Goal: Task Accomplishment & Management: Manage account settings

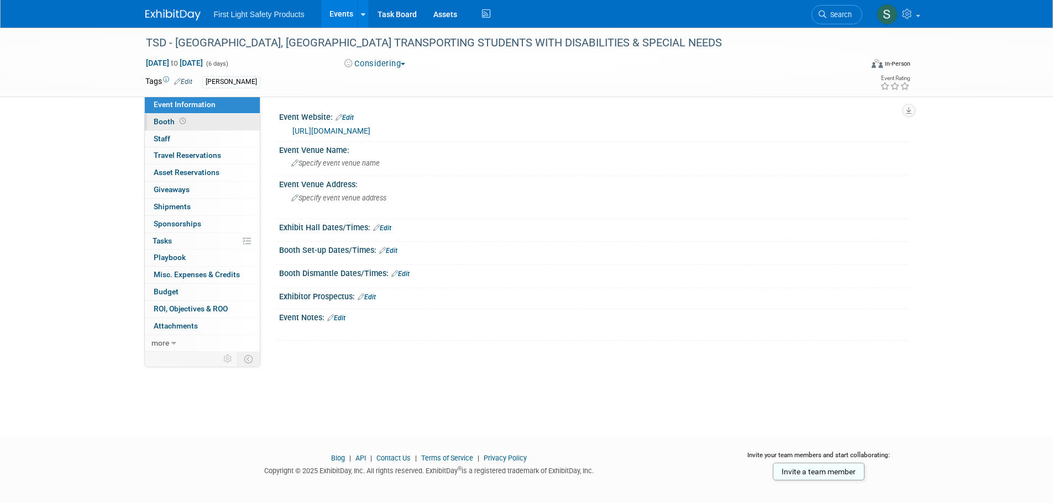
click at [192, 123] on link "Booth" at bounding box center [202, 122] width 115 height 17
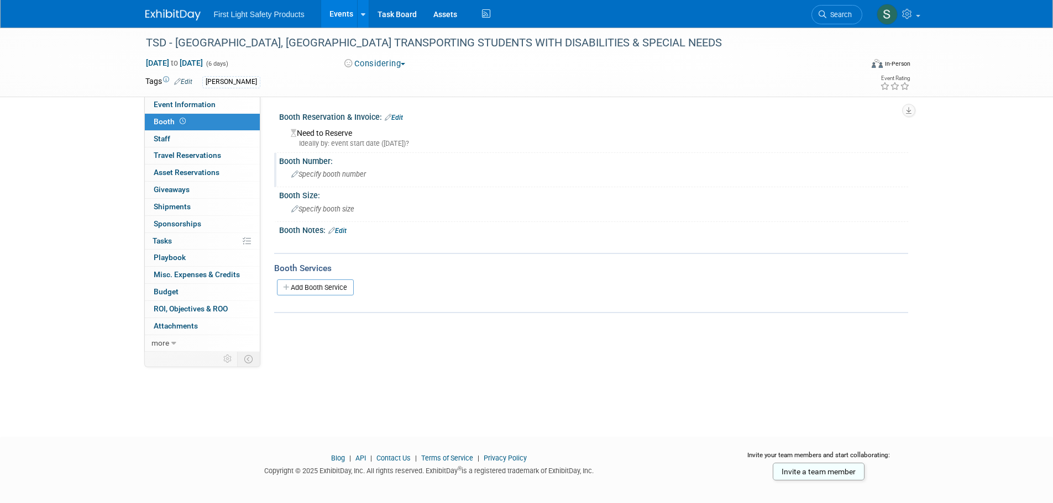
click at [395, 171] on div "Specify booth number" at bounding box center [593, 174] width 612 height 17
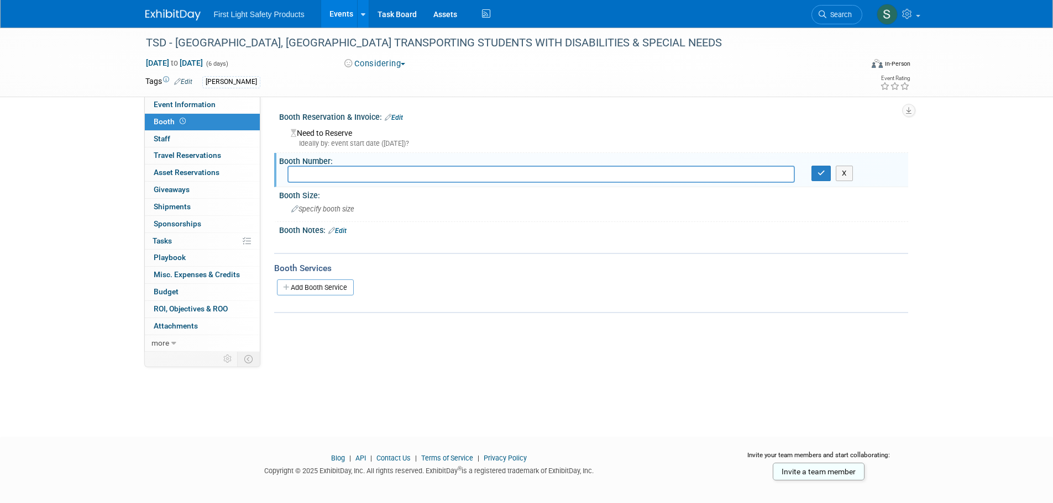
click at [371, 175] on input "text" at bounding box center [540, 174] width 507 height 17
type input "716"
click at [816, 170] on button "button" at bounding box center [821, 173] width 20 height 15
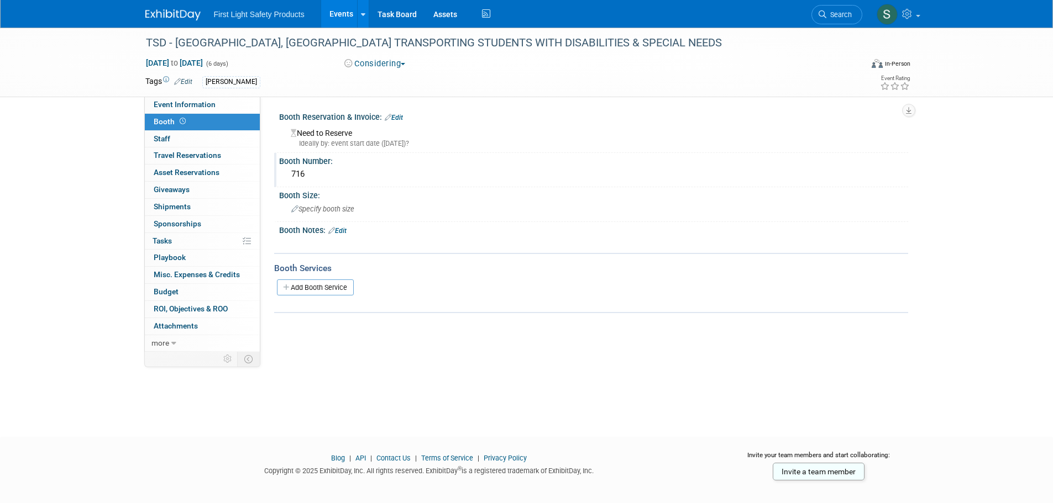
click at [82, 159] on div "TSD - Frisco, TX TRANSPORTING STUDENTS WITH DISABILITIES & SPECIAL NEEDS Nov 6,…" at bounding box center [526, 223] width 1053 height 390
click at [160, 11] on img at bounding box center [172, 14] width 55 height 11
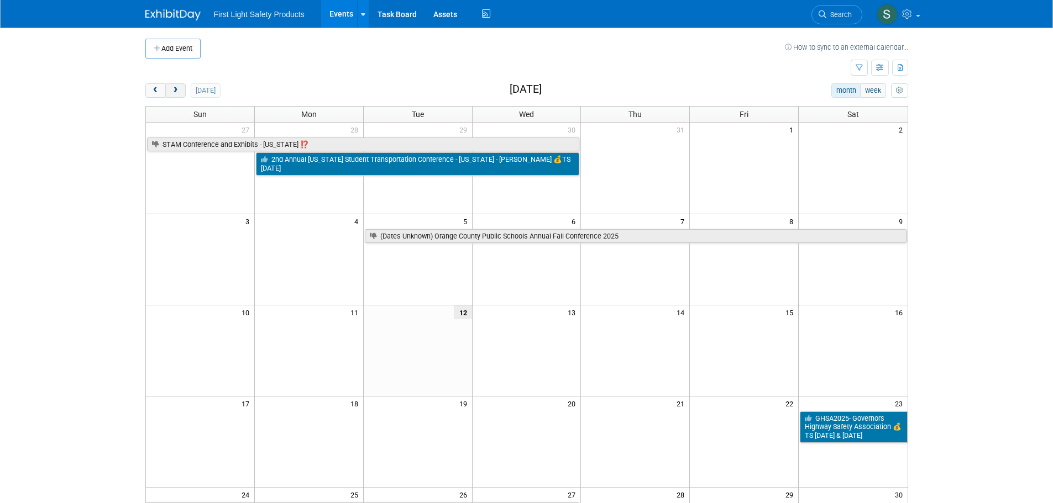
click at [178, 89] on span "next" at bounding box center [175, 90] width 8 height 7
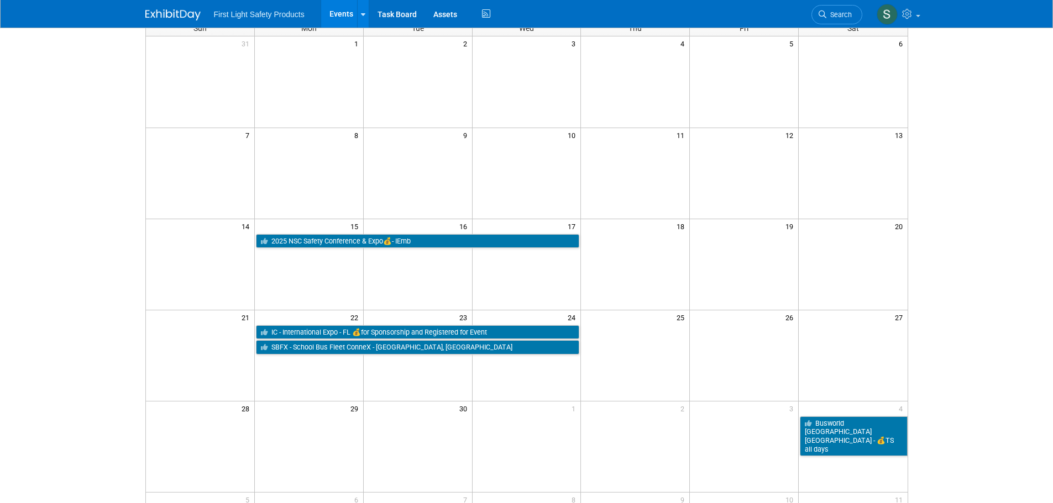
scroll to position [111, 0]
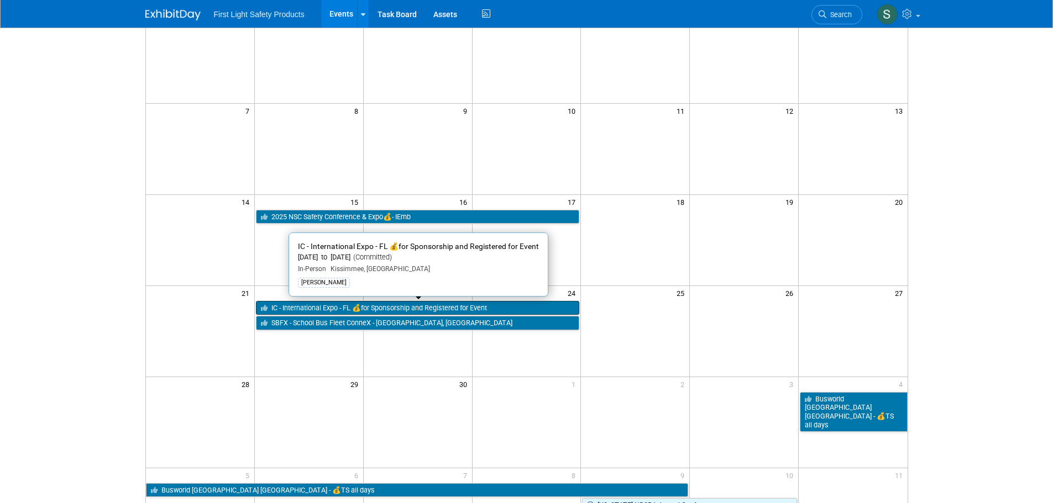
click at [442, 306] on link "IC - International Expo - FL 💰for Sponsorship and Registered for Event" at bounding box center [418, 308] width 324 height 14
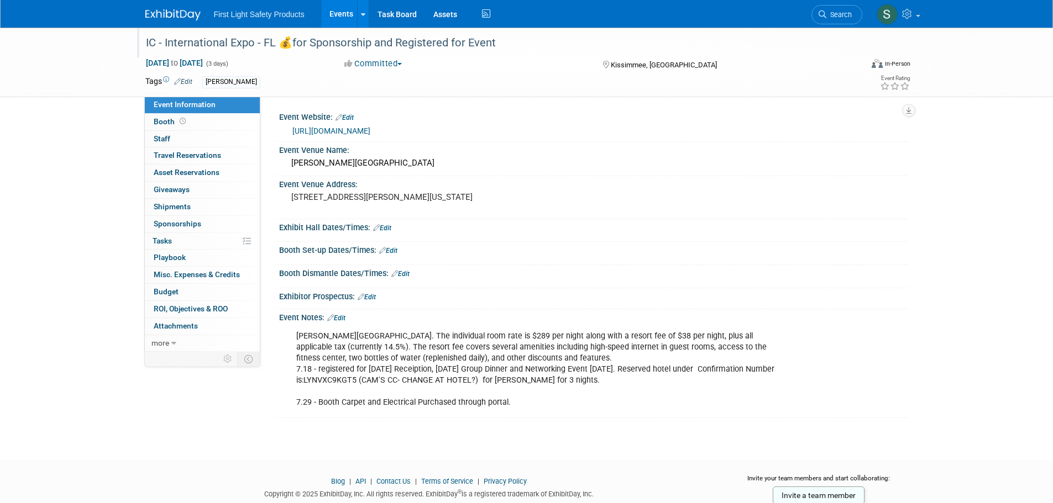
click at [216, 42] on div "IC - International Expo - FL 💰for Sponsorship and Registered for Event" at bounding box center [493, 43] width 703 height 20
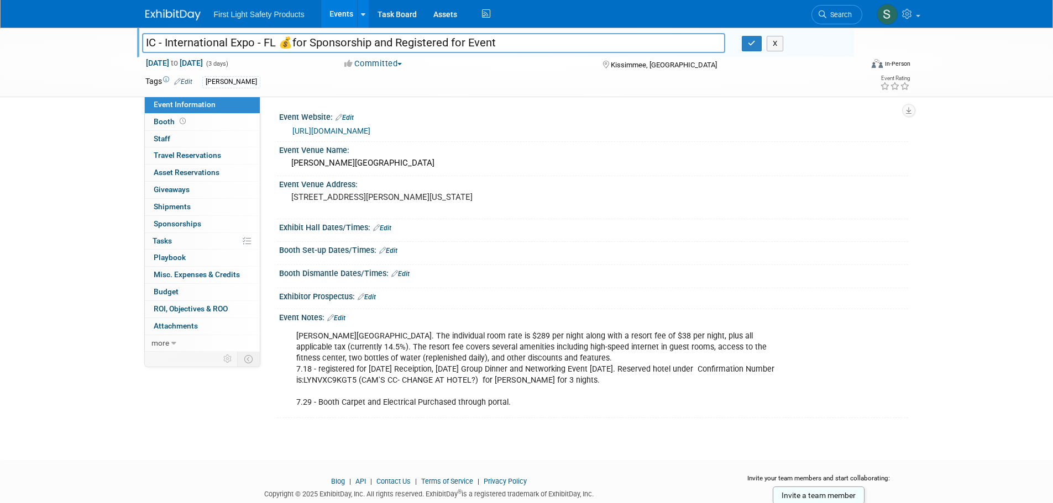
drag, startPoint x: 253, startPoint y: 44, endPoint x: 131, endPoint y: 50, distance: 121.7
click at [129, 49] on div "IC - International Expo - FL 💰for Sponsorship and Registered for Event IC - Int…" at bounding box center [526, 63] width 1053 height 70
click at [370, 130] on link "https://web.cvent.com/event/80d68cc0-1c2c-46c6-ab32-d8ce8b86e920/confirmation:9…" at bounding box center [331, 131] width 78 height 9
click at [500, 257] on div "Save Changes Cancel" at bounding box center [593, 258] width 629 height 7
click at [205, 124] on link "Booth" at bounding box center [202, 122] width 115 height 17
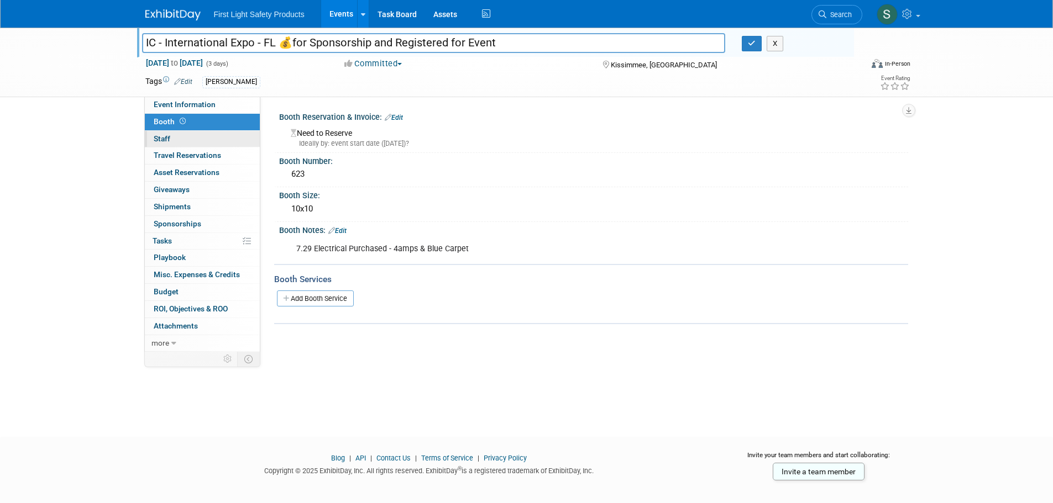
click at [198, 138] on link "0 Staff 0" at bounding box center [202, 139] width 115 height 17
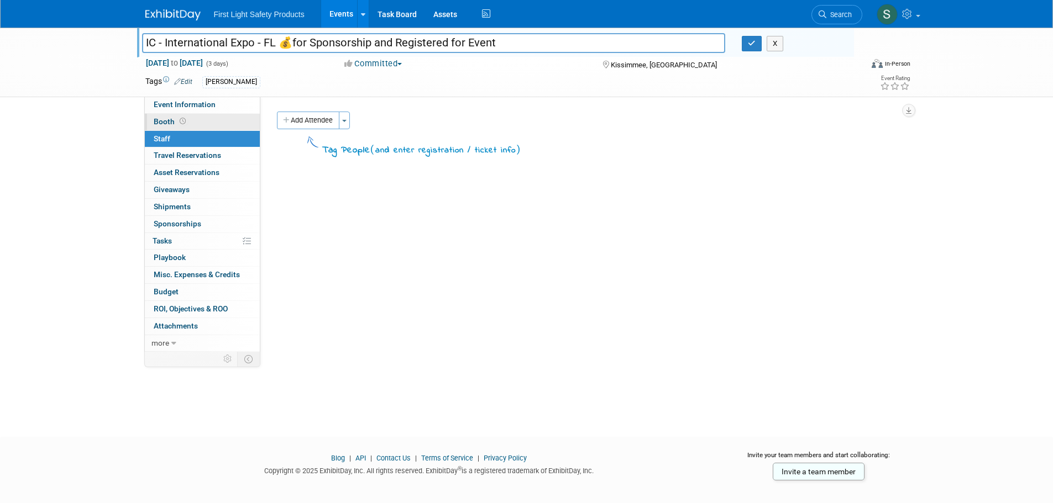
click at [206, 124] on link "Booth" at bounding box center [202, 122] width 115 height 17
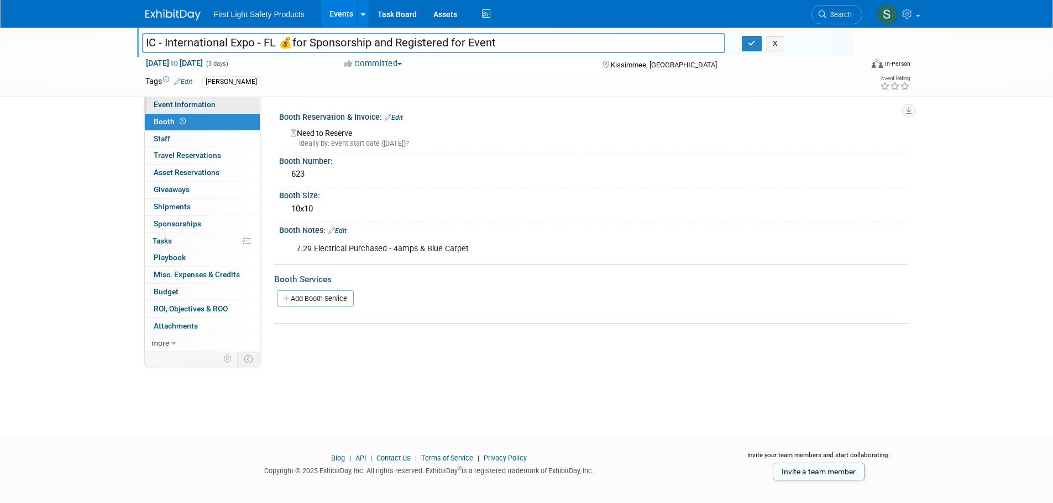
click at [209, 103] on span "Event Information" at bounding box center [185, 104] width 62 height 9
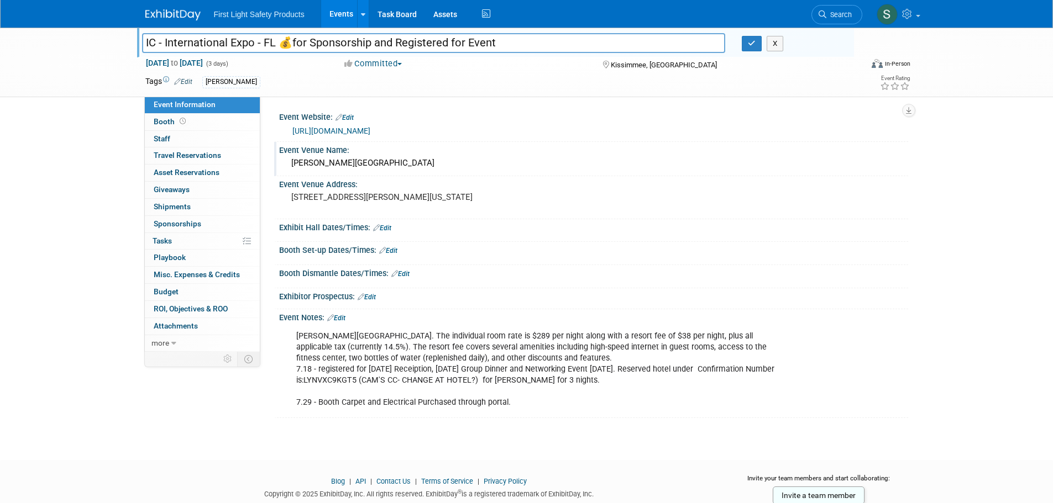
click at [456, 175] on div "Event Venue Name: Gaylord Palms Resort & Convention Centre" at bounding box center [591, 159] width 634 height 35
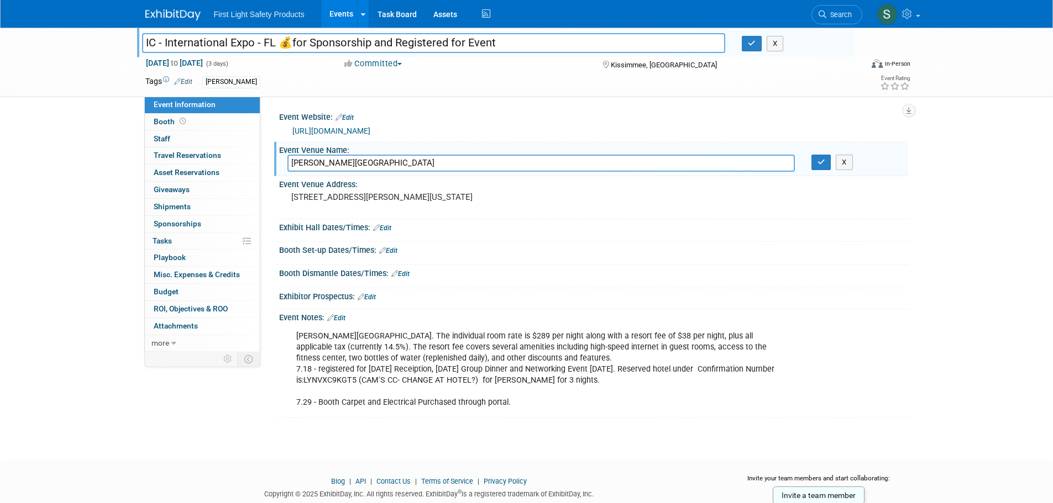
drag, startPoint x: 455, startPoint y: 161, endPoint x: 286, endPoint y: 166, distance: 169.2
click at [286, 166] on div "Gaylord Palms Resort & Convention Centre" at bounding box center [541, 163] width 524 height 17
click at [535, 198] on div "3208 Gaylord Way, Kissimmee, Florida, 34746" at bounding box center [410, 203] width 262 height 27
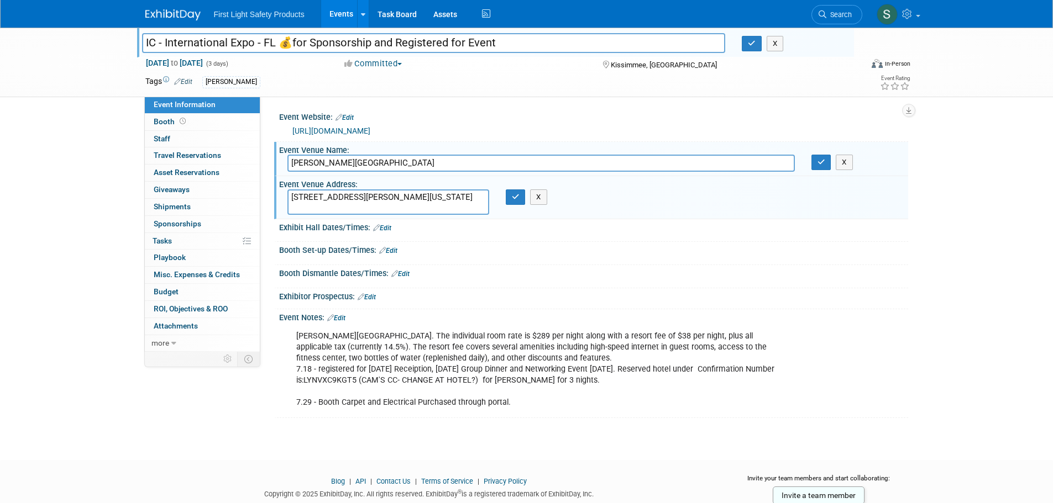
drag, startPoint x: 470, startPoint y: 199, endPoint x: 261, endPoint y: 195, distance: 208.4
click at [261, 195] on div "Event Website: Edit https://web.cvent.com/event/80d68cc0-1c2c-46c6-ab32-d8ce8b8…" at bounding box center [584, 224] width 648 height 255
click at [959, 315] on div "IC - International Expo - FL 💰for Sponsorship and Registered for Event IC - Int…" at bounding box center [526, 234] width 1053 height 413
click at [822, 160] on icon "button" at bounding box center [821, 162] width 8 height 7
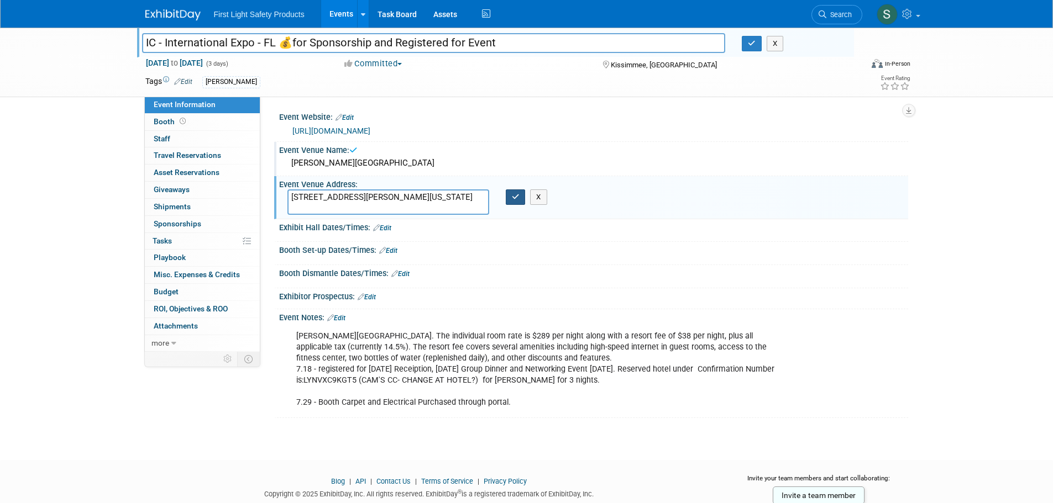
click at [513, 199] on icon "button" at bounding box center [516, 196] width 8 height 7
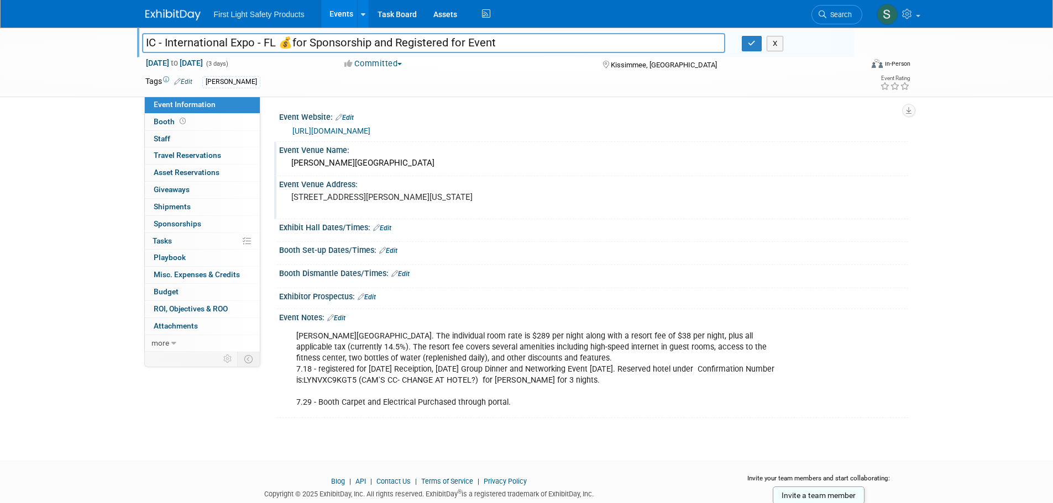
click at [516, 400] on div "Gaylord Palms Resort & Convention Center. The individual room rate is $289 per …" at bounding box center [537, 369] width 498 height 89
drag, startPoint x: 513, startPoint y: 406, endPoint x: 297, endPoint y: 338, distance: 226.0
click at [297, 338] on div "Gaylord Palms Resort & Convention Center. The individual room rate is $289 per …" at bounding box center [537, 369] width 498 height 89
copy div "Gaylord Palms Resort & Convention Center. The individual room rate is $289 per …"
click at [204, 122] on link "Booth" at bounding box center [202, 122] width 115 height 17
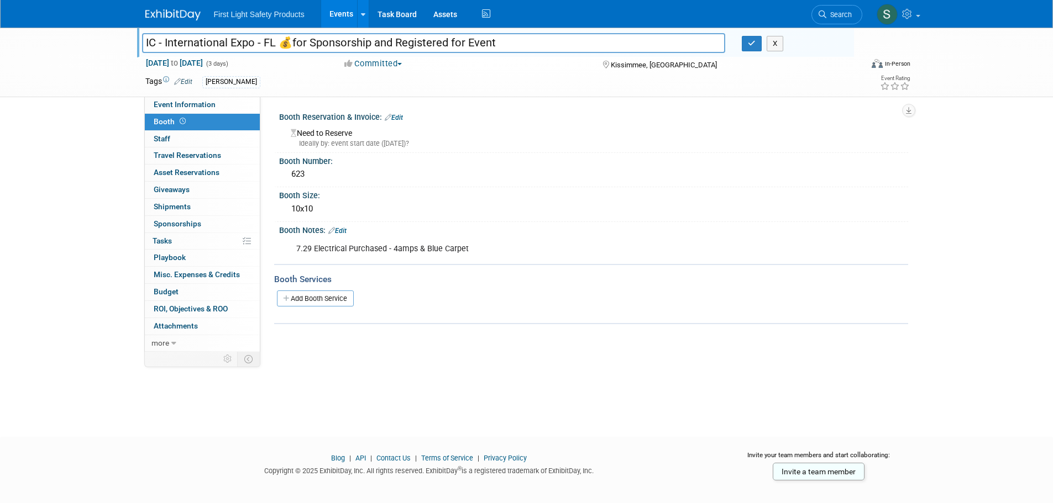
drag, startPoint x: 458, startPoint y: 250, endPoint x: 296, endPoint y: 251, distance: 162.5
click at [296, 251] on div "7.29 Electrical Purchased - 4amps & Blue Carpet" at bounding box center [537, 249] width 498 height 22
copy div "7.29 Electrical Purchased - 4amps & Blue Carpet"
click at [196, 225] on span "Sponsorships 0" at bounding box center [178, 223] width 48 height 9
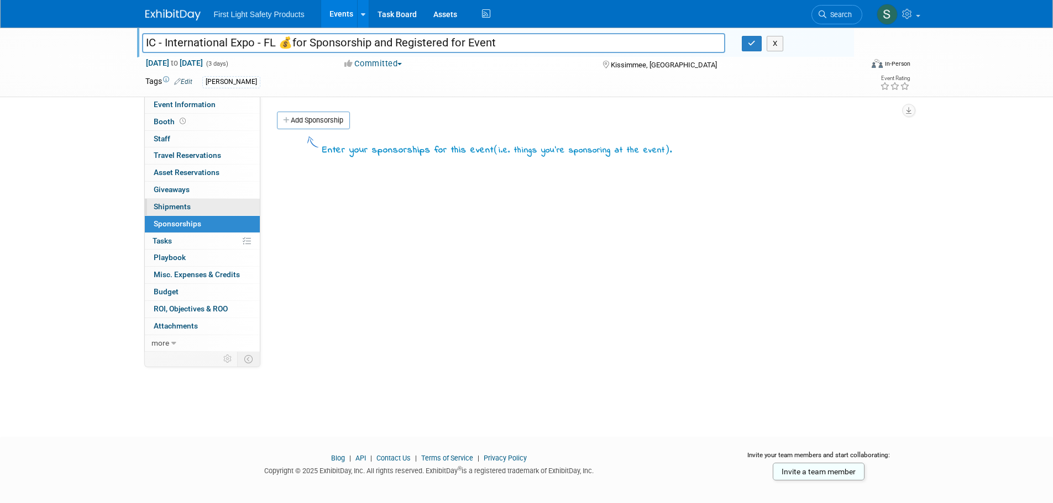
click at [196, 200] on link "0 Shipments 0" at bounding box center [202, 207] width 115 height 17
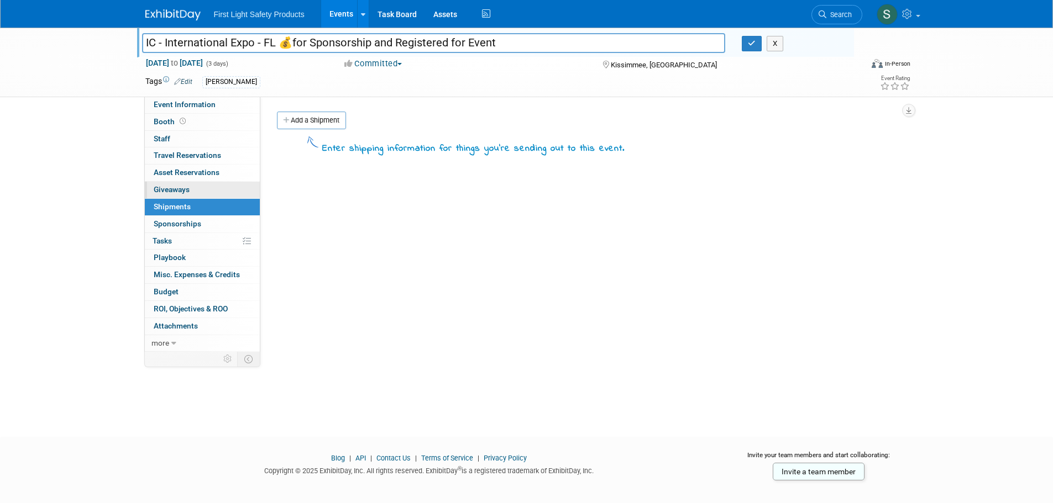
click at [206, 186] on link "0 Giveaways 0" at bounding box center [202, 190] width 115 height 17
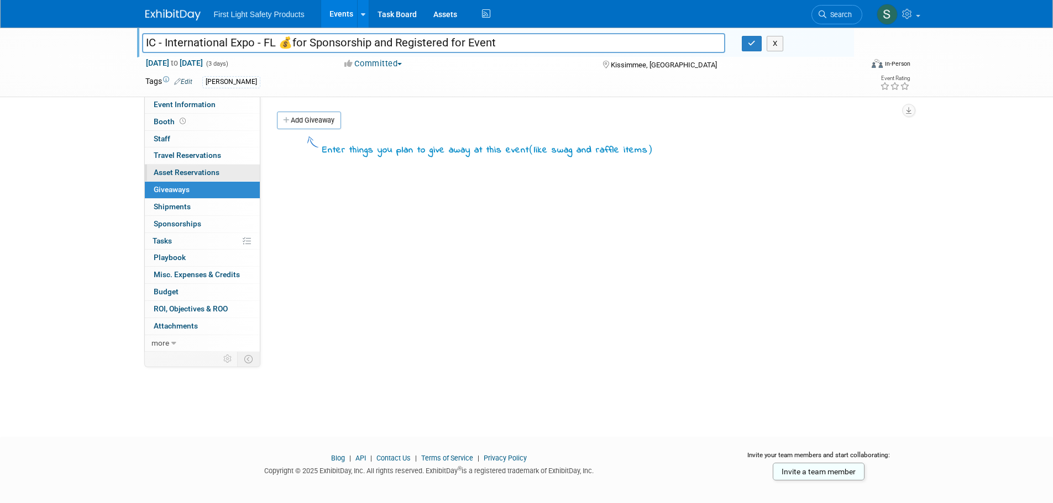
click at [204, 176] on span "Asset Reservations 0" at bounding box center [187, 172] width 66 height 9
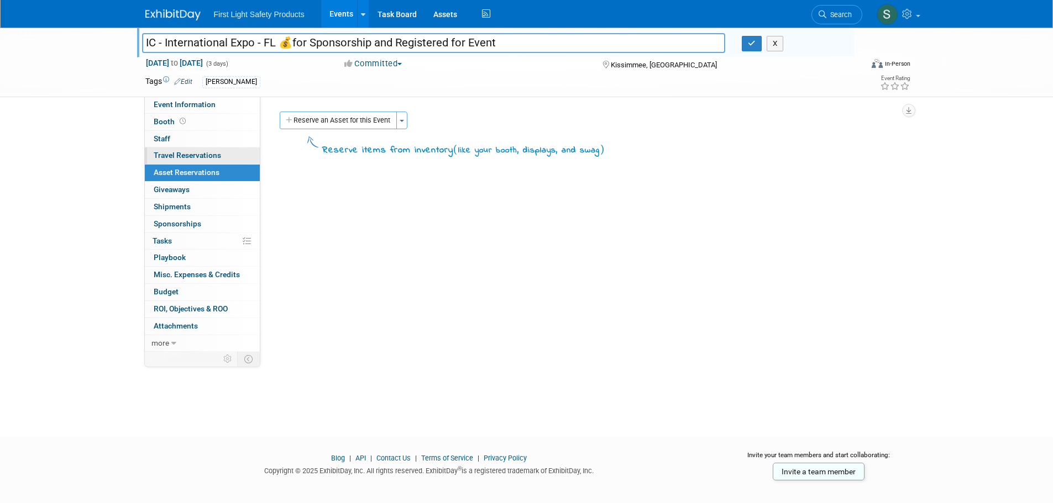
click at [201, 149] on link "0 Travel Reservations 0" at bounding box center [202, 156] width 115 height 17
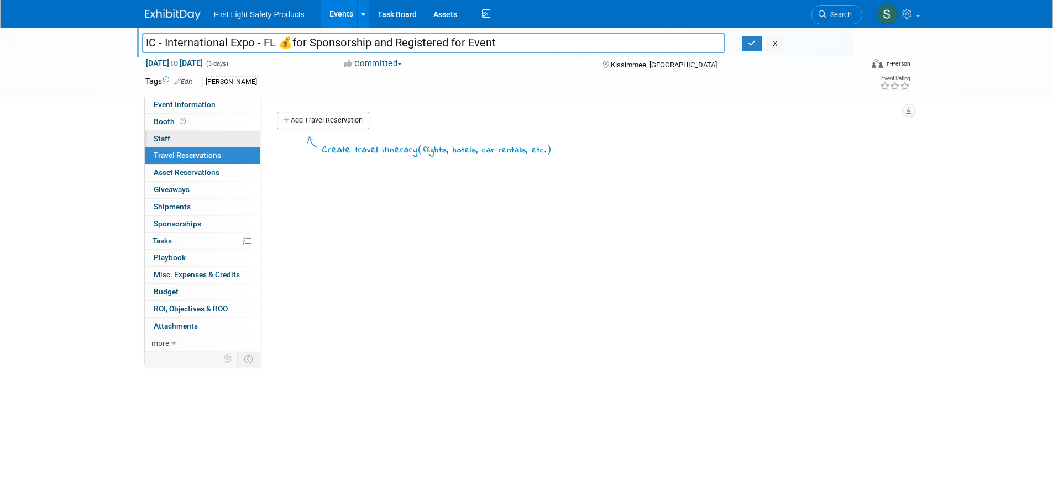
click at [175, 140] on link "0 Staff 0" at bounding box center [202, 139] width 115 height 17
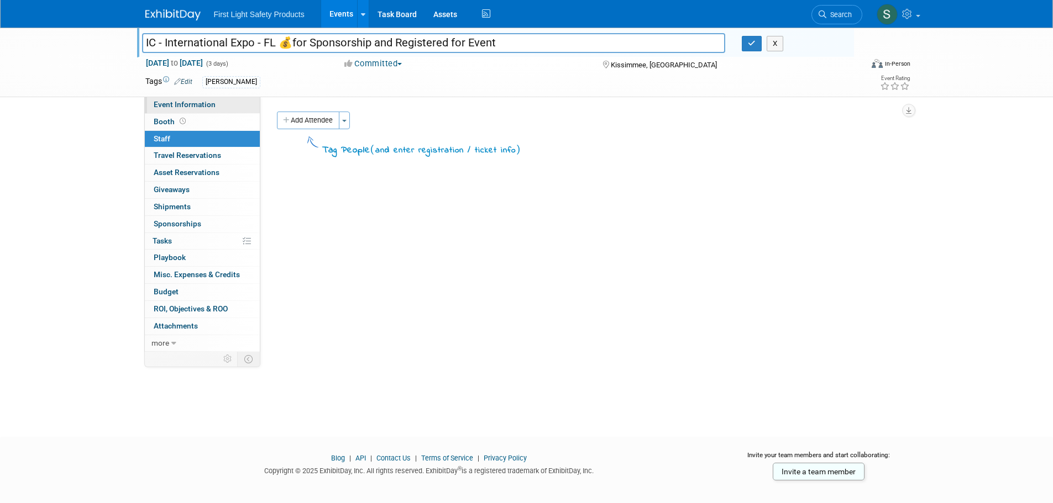
click at [224, 102] on link "Event Information" at bounding box center [202, 105] width 115 height 17
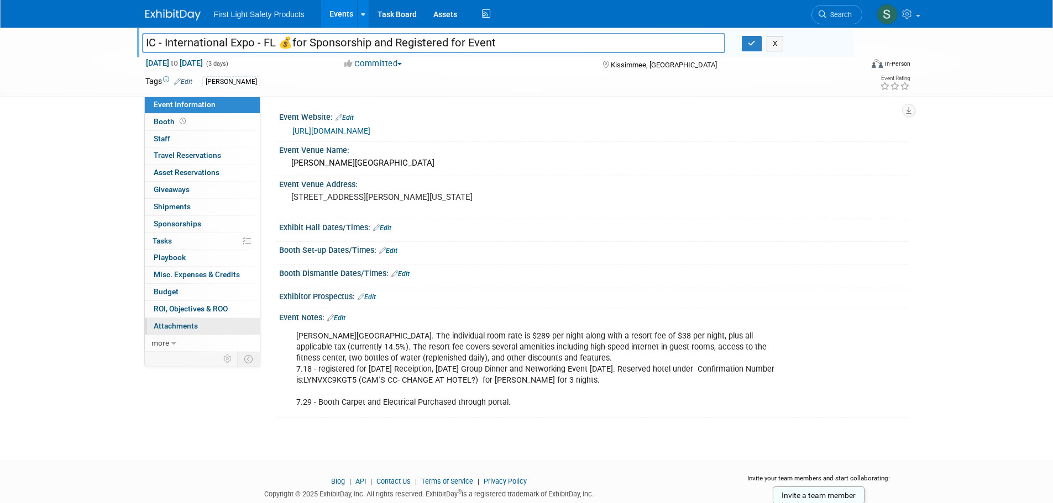
click at [190, 324] on span "Attachments 0" at bounding box center [176, 326] width 44 height 9
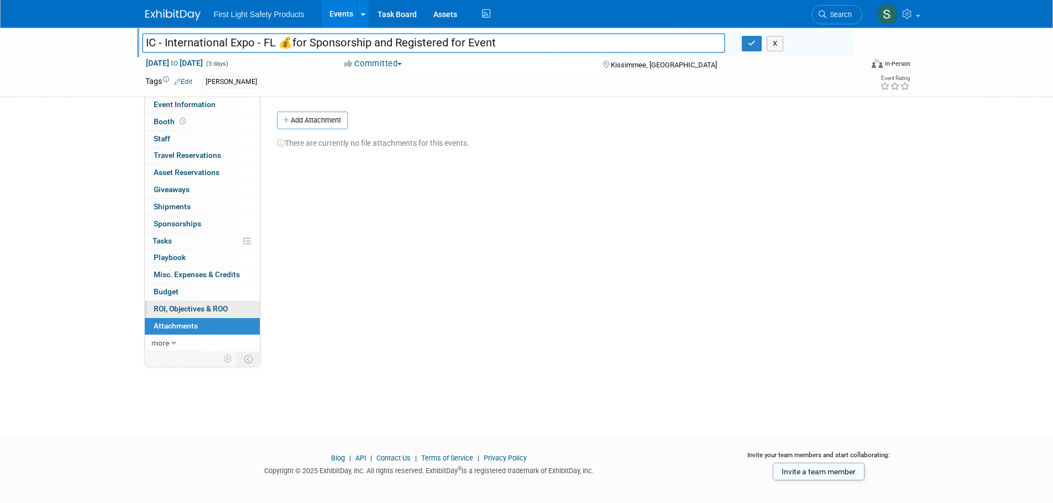
click at [199, 309] on span "ROI, Objectives & ROO 0" at bounding box center [191, 308] width 74 height 9
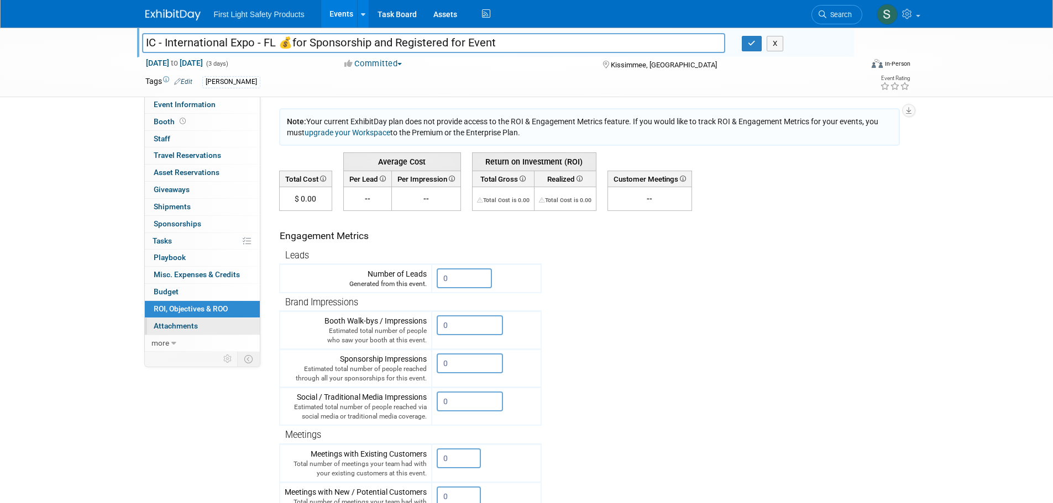
scroll to position [111, 0]
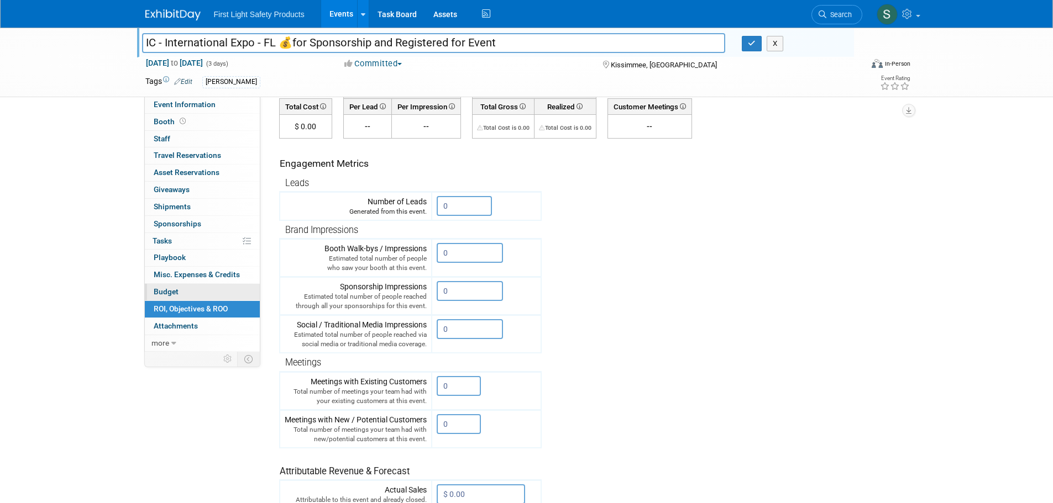
click at [185, 287] on link "Budget" at bounding box center [202, 292] width 115 height 17
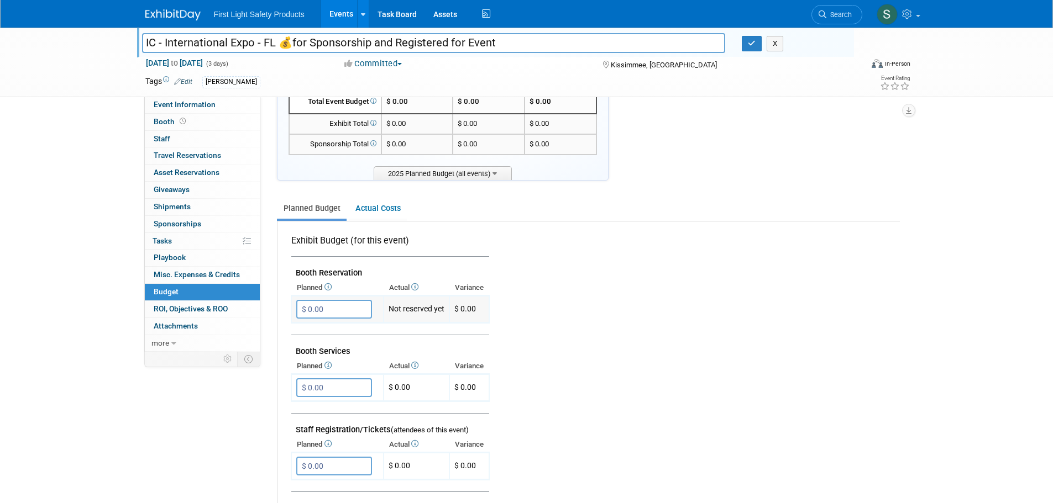
scroll to position [0, 0]
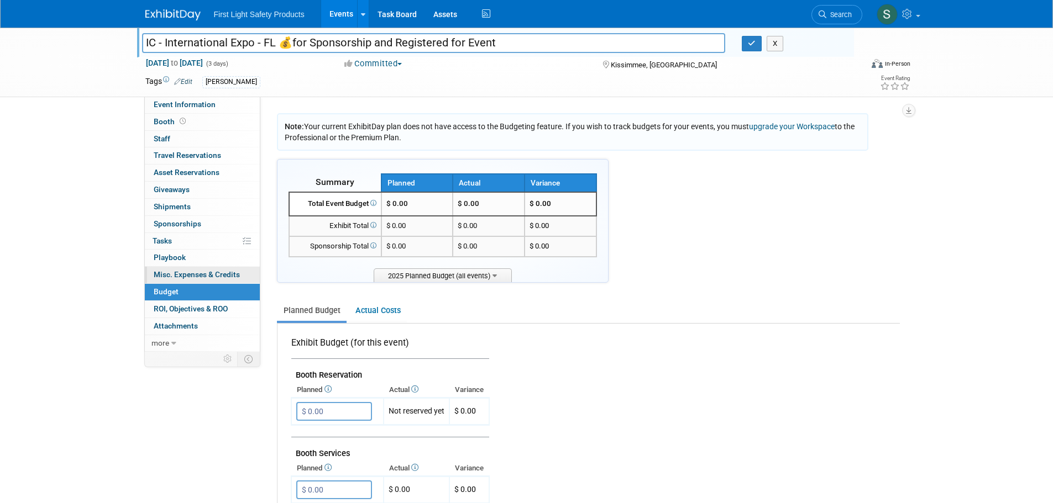
click at [187, 271] on span "Misc. Expenses & Credits 0" at bounding box center [197, 274] width 86 height 9
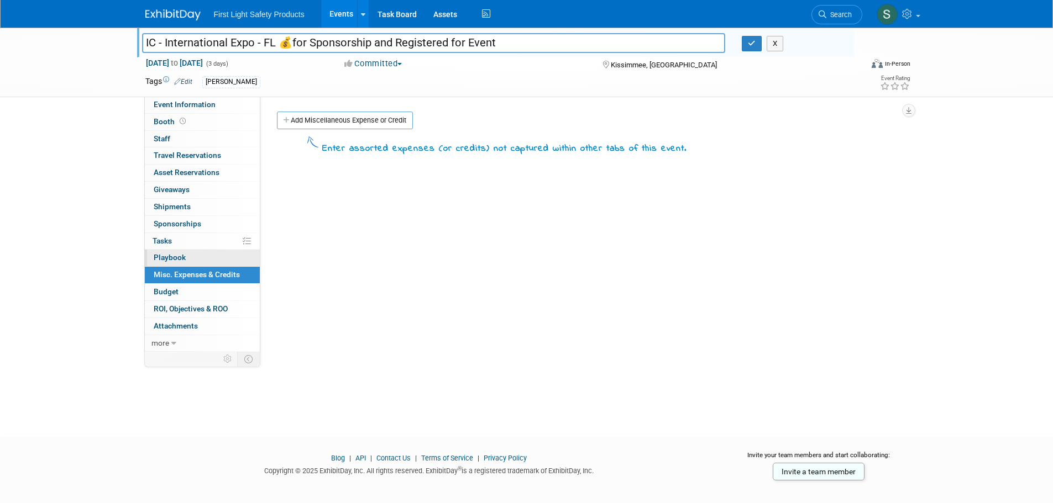
click at [180, 257] on span "Playbook 0" at bounding box center [170, 257] width 32 height 9
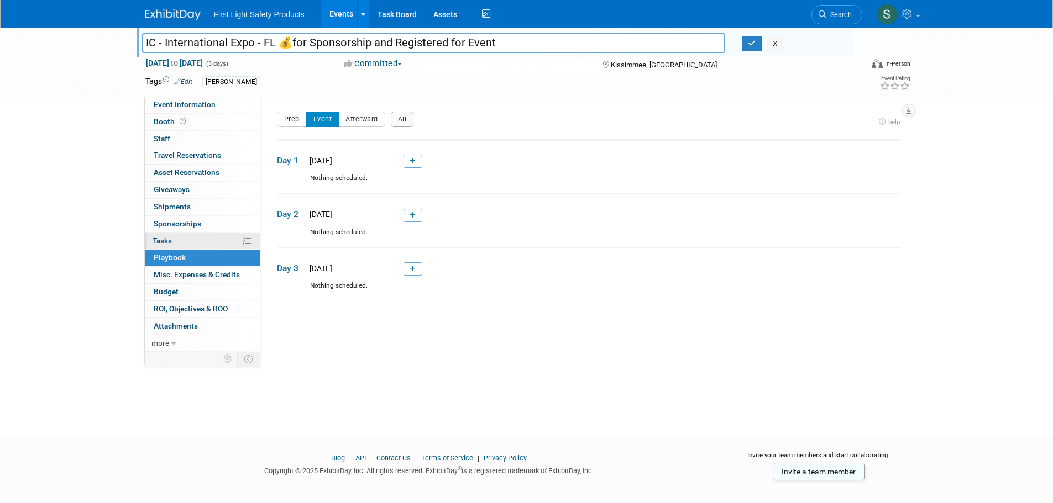
click at [185, 241] on link "0% Tasks 0%" at bounding box center [202, 241] width 115 height 17
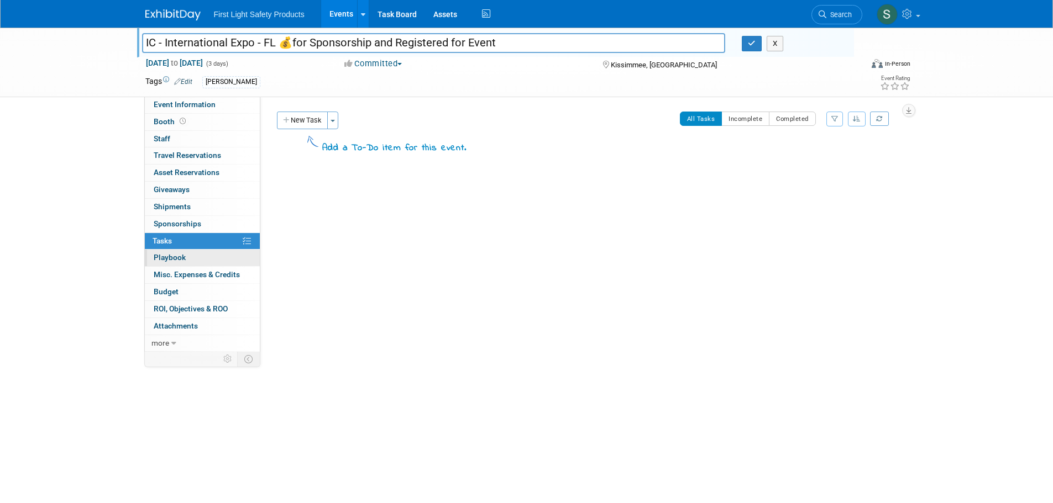
click at [182, 260] on span "Playbook 0" at bounding box center [170, 257] width 32 height 9
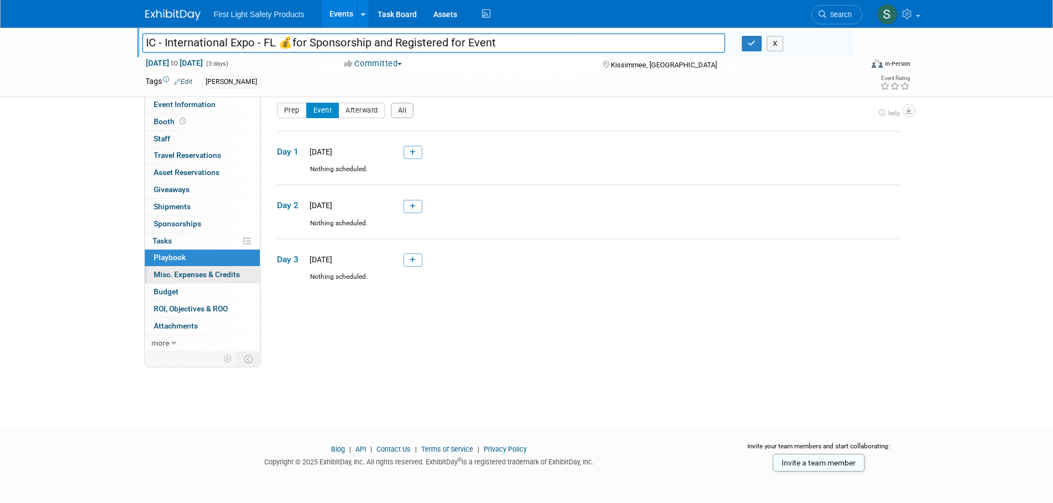
scroll to position [11, 0]
click at [178, 229] on link "0 Sponsorships 0" at bounding box center [202, 224] width 115 height 17
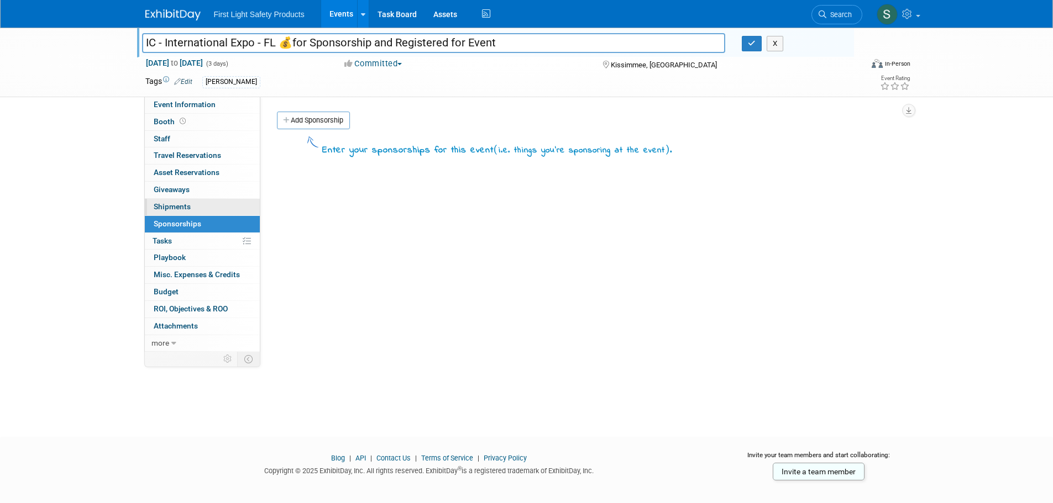
click at [180, 210] on span "Shipments 0" at bounding box center [172, 206] width 37 height 9
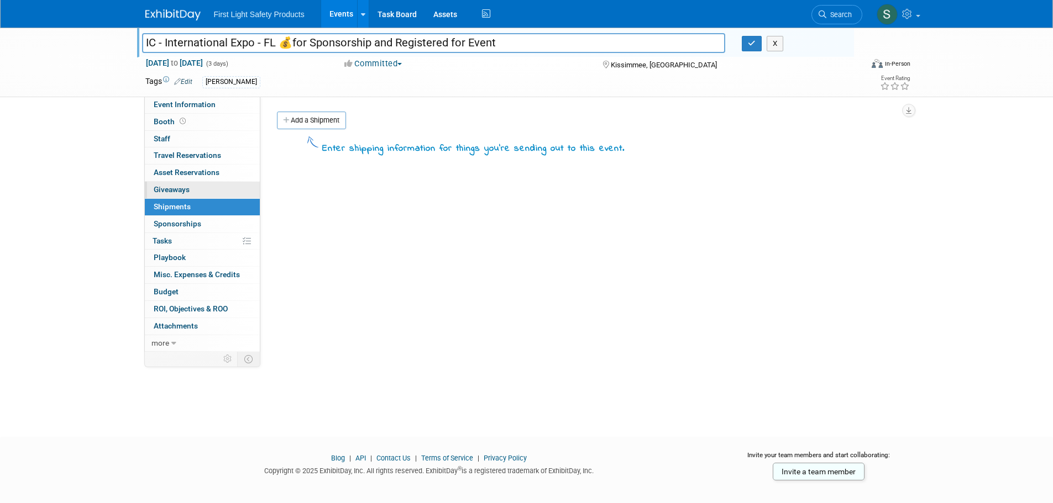
click at [192, 184] on link "0 Giveaways 0" at bounding box center [202, 190] width 115 height 17
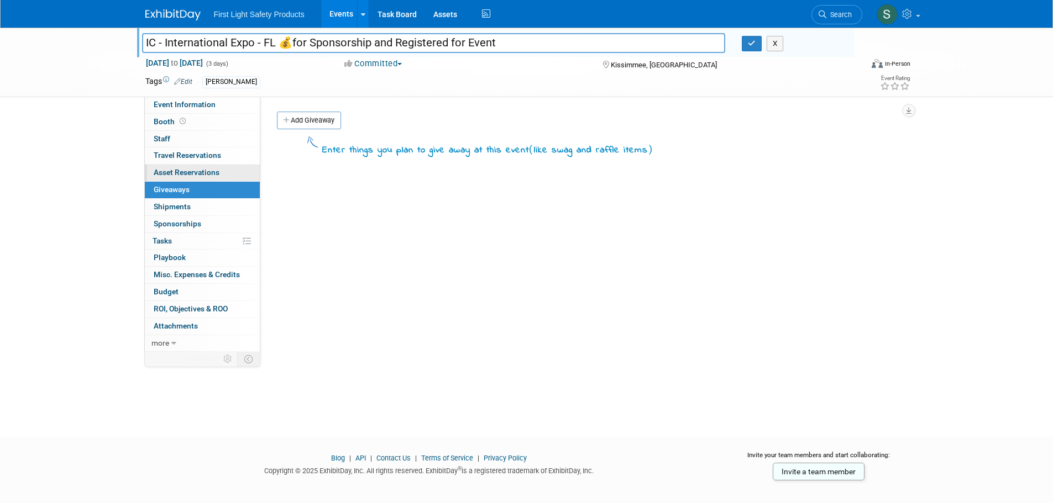
click at [202, 170] on span "Asset Reservations 0" at bounding box center [187, 172] width 66 height 9
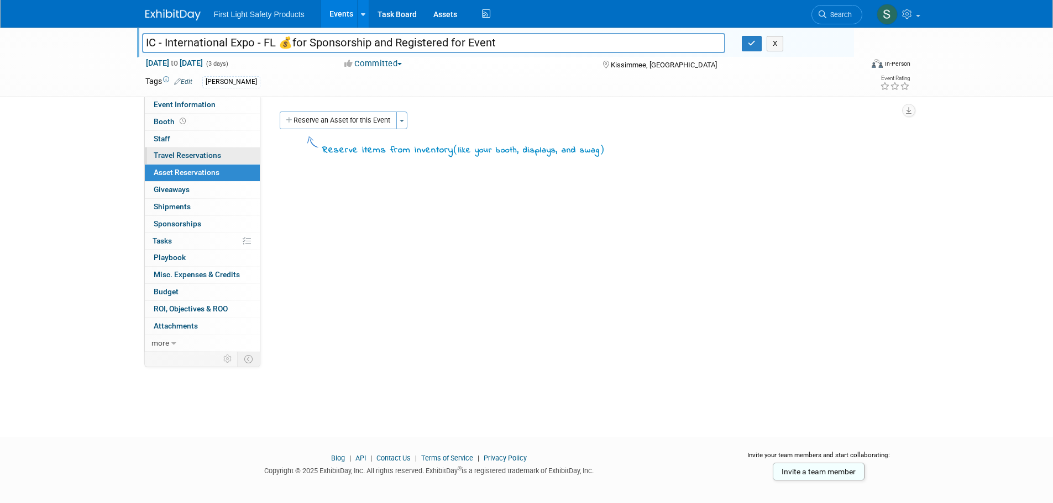
click at [203, 154] on span "Travel Reservations 0" at bounding box center [187, 155] width 67 height 9
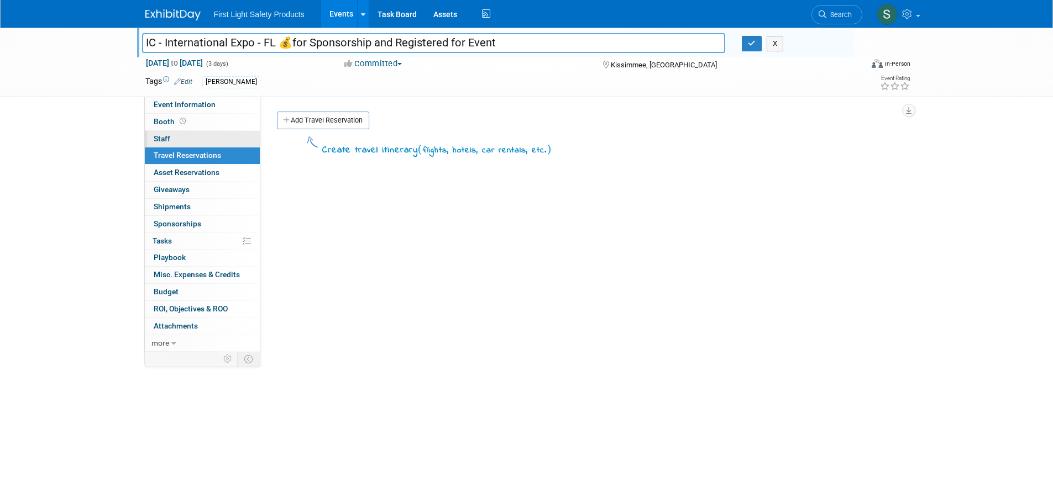
click at [190, 142] on link "0 Staff 0" at bounding box center [202, 139] width 115 height 17
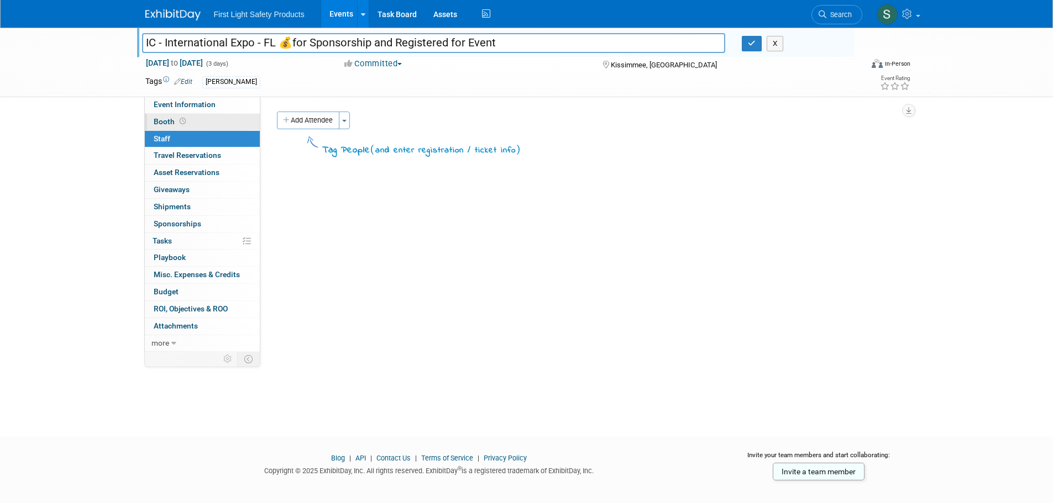
click at [185, 123] on span at bounding box center [182, 121] width 10 height 8
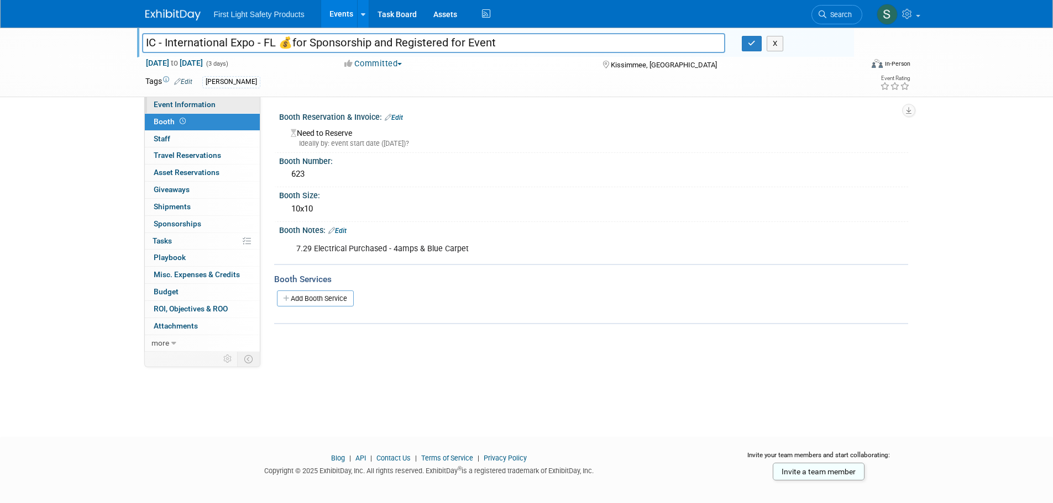
click at [215, 106] on link "Event Information" at bounding box center [202, 105] width 115 height 17
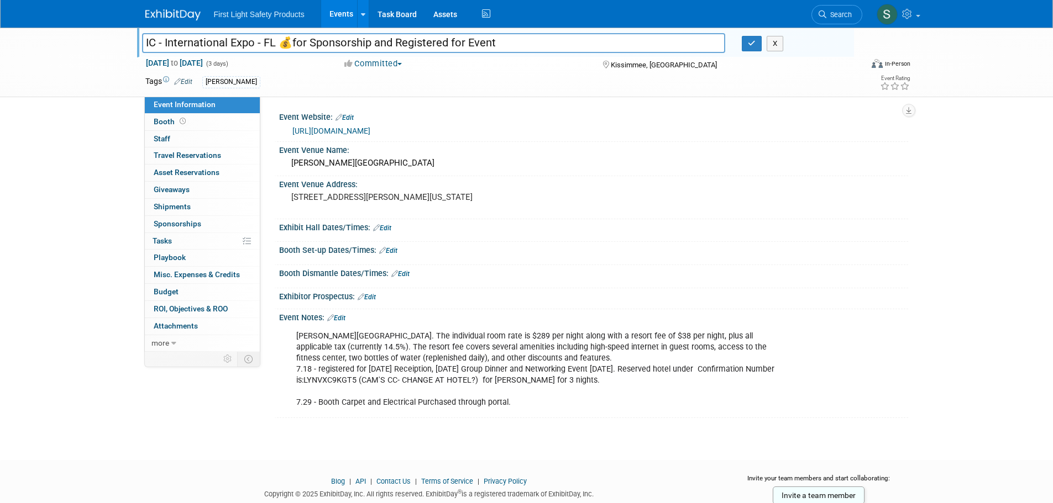
click at [171, 15] on img at bounding box center [172, 14] width 55 height 11
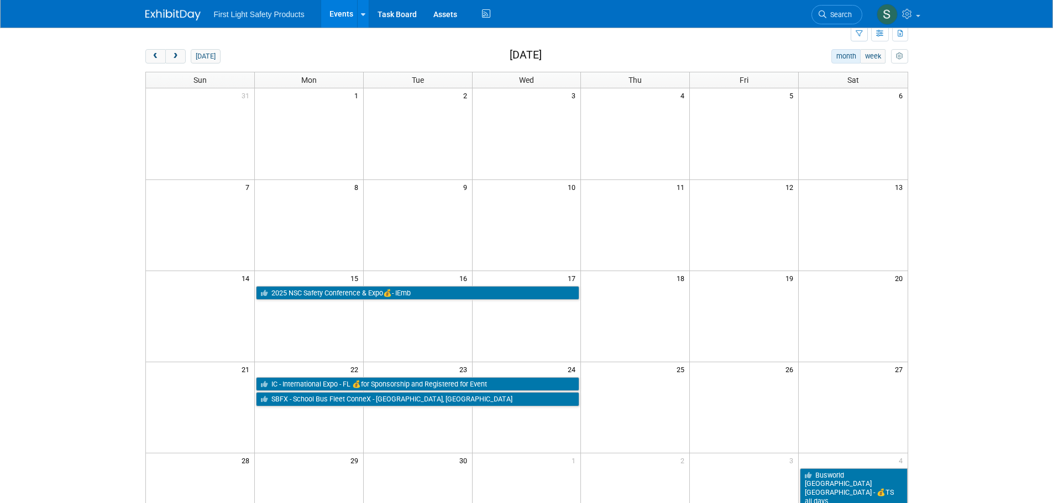
scroll to position [111, 0]
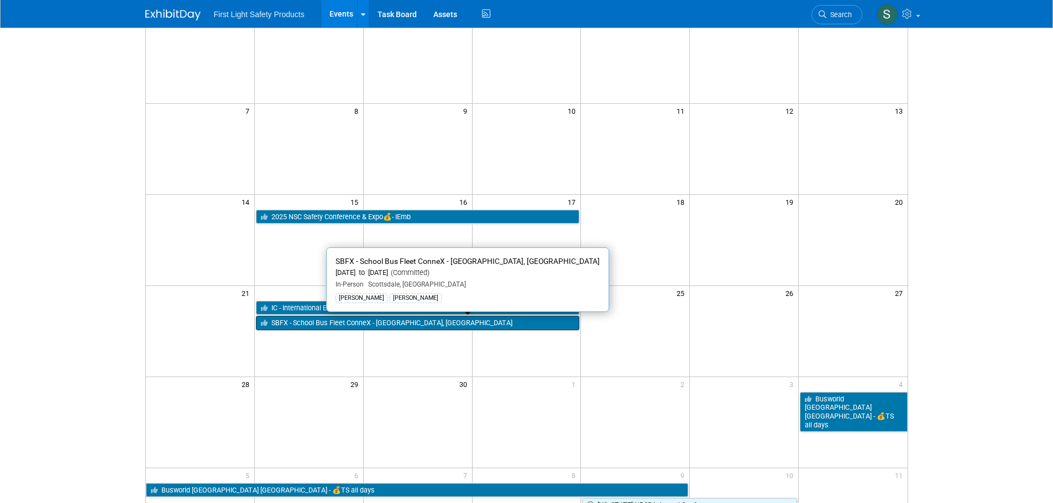
click at [409, 324] on link "SBFX - School Bus Fleet ConneX - [GEOGRAPHIC_DATA], [GEOGRAPHIC_DATA]" at bounding box center [418, 323] width 324 height 14
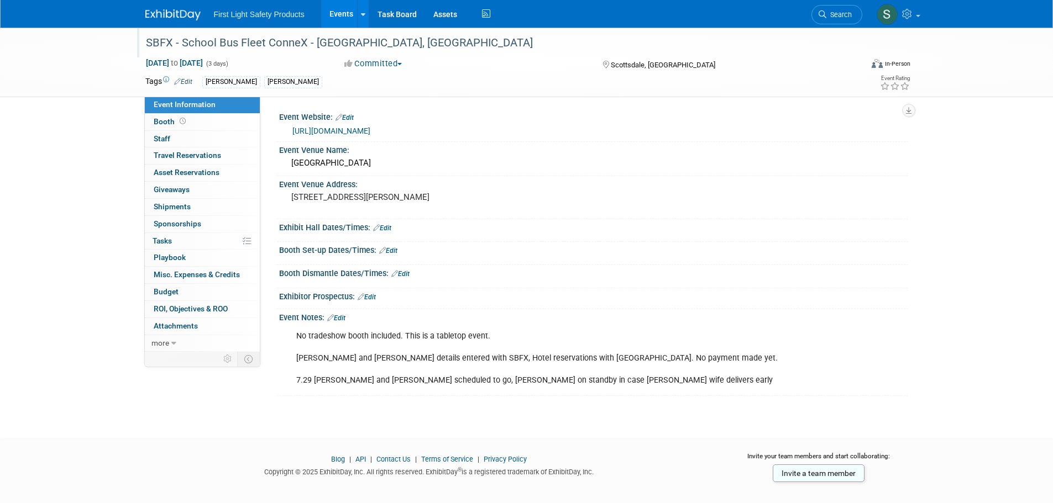
click at [309, 37] on div "SBFX - School Bus Fleet ConneX - [GEOGRAPHIC_DATA], [GEOGRAPHIC_DATA]" at bounding box center [493, 43] width 703 height 20
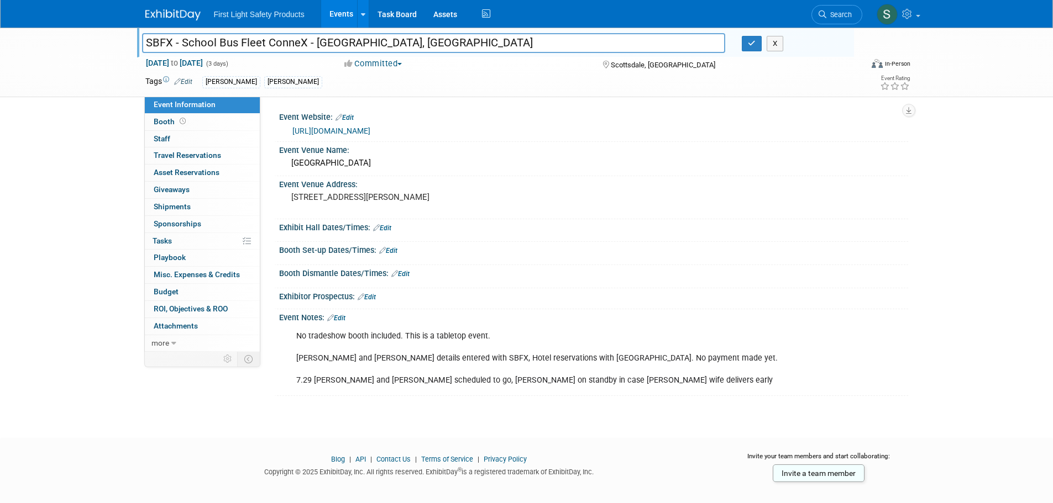
drag, startPoint x: 304, startPoint y: 42, endPoint x: 140, endPoint y: 45, distance: 164.7
click at [140, 45] on div "SBFX - School Bus Fleet ConneX - [GEOGRAPHIC_DATA], [GEOGRAPHIC_DATA]" at bounding box center [434, 44] width 600 height 17
drag, startPoint x: 444, startPoint y: 128, endPoint x: 293, endPoint y: 133, distance: 150.9
click at [293, 133] on div "https://www.schoolbusfleetconnex.com/" at bounding box center [595, 131] width 607 height 13
copy link "https://www.schoolbusfleetconnex.com/"
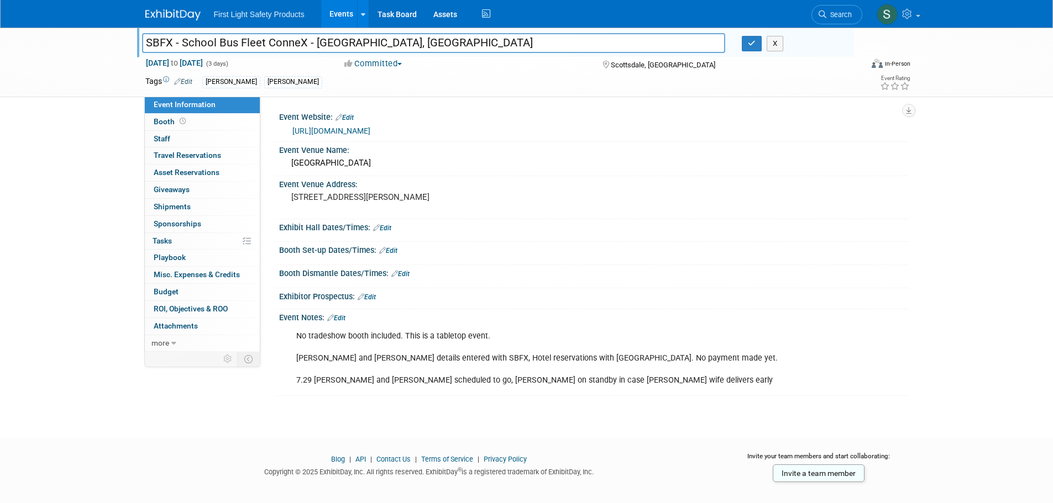
drag, startPoint x: 304, startPoint y: 41, endPoint x: 77, endPoint y: 60, distance: 227.9
click at [78, 60] on div "SBFX - School Bus Fleet ConneX - Scottsdale, AZ SBFX - School Bus Fleet ConneX …" at bounding box center [526, 63] width 1053 height 70
drag, startPoint x: 445, startPoint y: 134, endPoint x: 293, endPoint y: 135, distance: 152.0
click at [293, 135] on div "https://www.schoolbusfleetconnex.com/" at bounding box center [595, 131] width 607 height 13
copy link "https://www.schoolbusfleetconnex.com/"
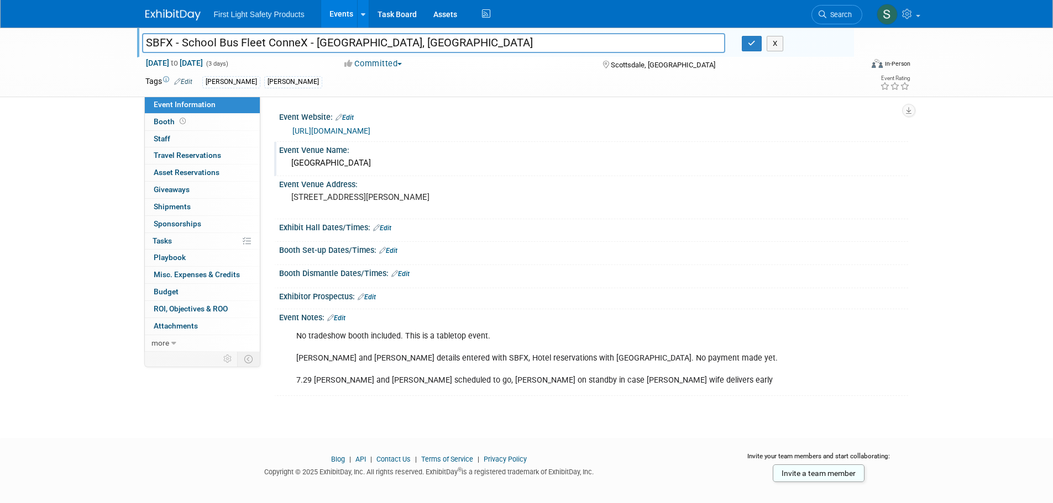
drag, startPoint x: 411, startPoint y: 160, endPoint x: 293, endPoint y: 170, distance: 118.6
click at [293, 170] on div "Scottsdale Resort and Spa" at bounding box center [593, 163] width 612 height 17
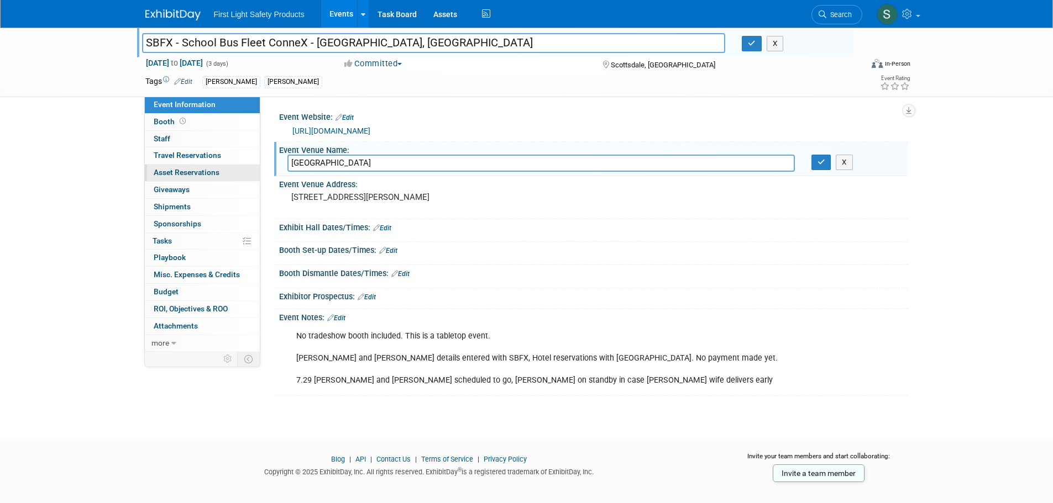
drag, startPoint x: 393, startPoint y: 164, endPoint x: 226, endPoint y: 174, distance: 167.7
click at [230, 174] on div "Event Information Event Info Booth Booth 0 Staff 0 Staff 0 Travel Reservations …" at bounding box center [526, 212] width 779 height 369
drag, startPoint x: 478, startPoint y: 198, endPoint x: 290, endPoint y: 207, distance: 188.1
click at [290, 207] on div "7700 E McCormick Pkwy, Scottsdale, AZ 85258" at bounding box center [409, 202] width 245 height 25
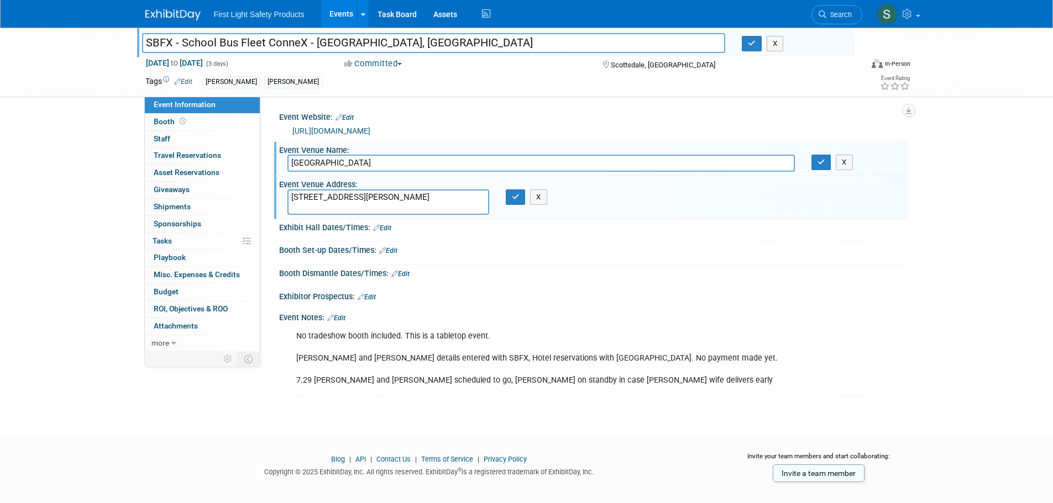
drag, startPoint x: 470, startPoint y: 198, endPoint x: -64, endPoint y: 223, distance: 534.4
click at [0, 223] on html "First Light Safety Products Events Add Event Bulk Upload Events Shareable Event…" at bounding box center [526, 251] width 1053 height 503
click at [516, 196] on icon "button" at bounding box center [516, 196] width 8 height 7
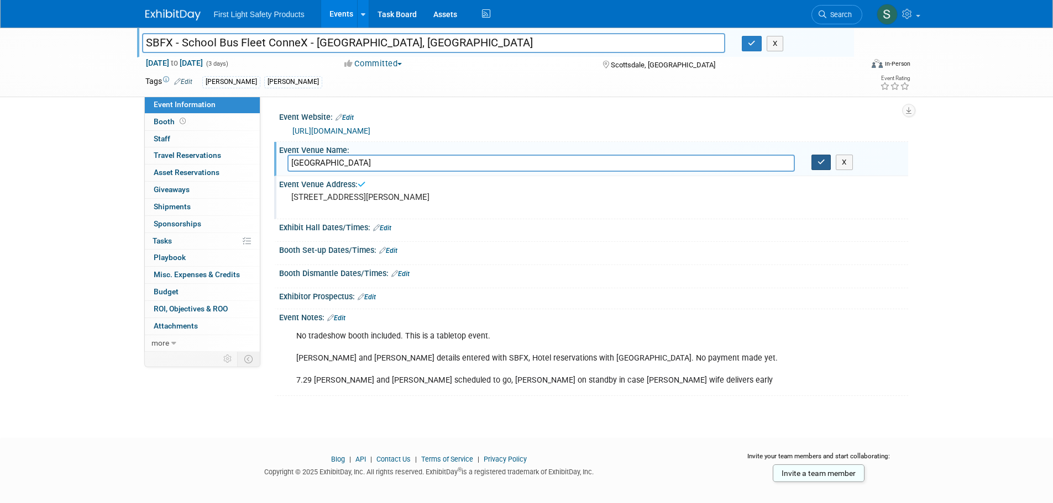
click at [829, 159] on button "button" at bounding box center [821, 162] width 20 height 15
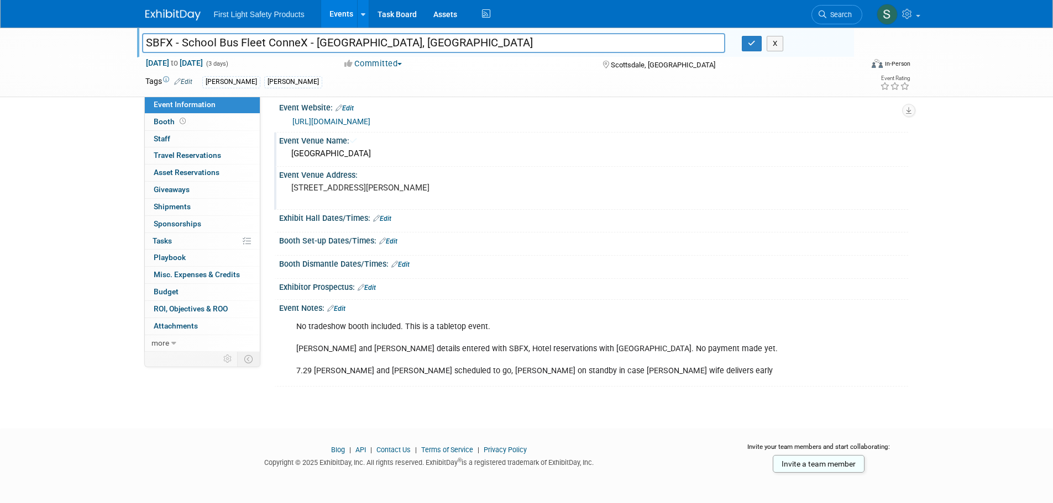
scroll to position [12, 0]
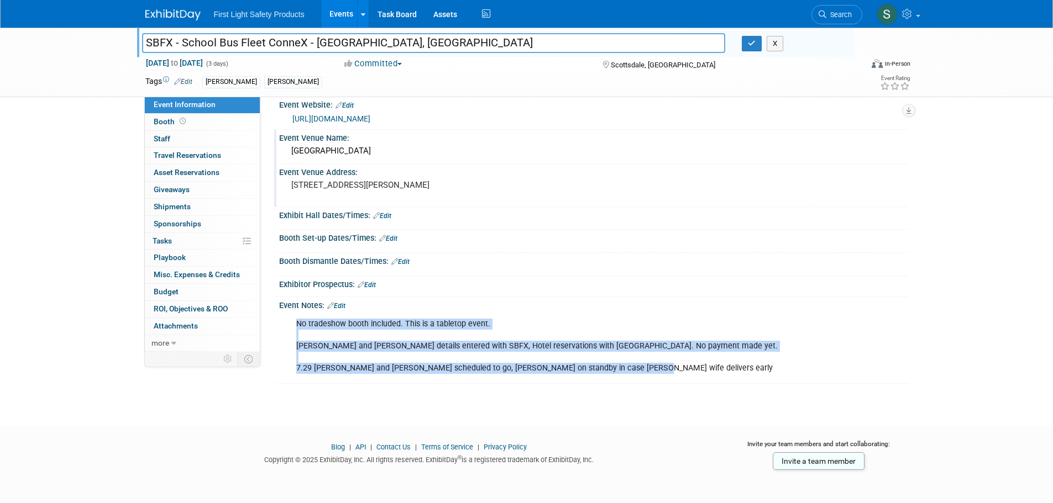
drag, startPoint x: 571, startPoint y: 370, endPoint x: 291, endPoint y: 325, distance: 283.7
click at [291, 325] on div "No tradeshow booth included. This is a tabletop event. Graham and Julian detail…" at bounding box center [537, 346] width 498 height 66
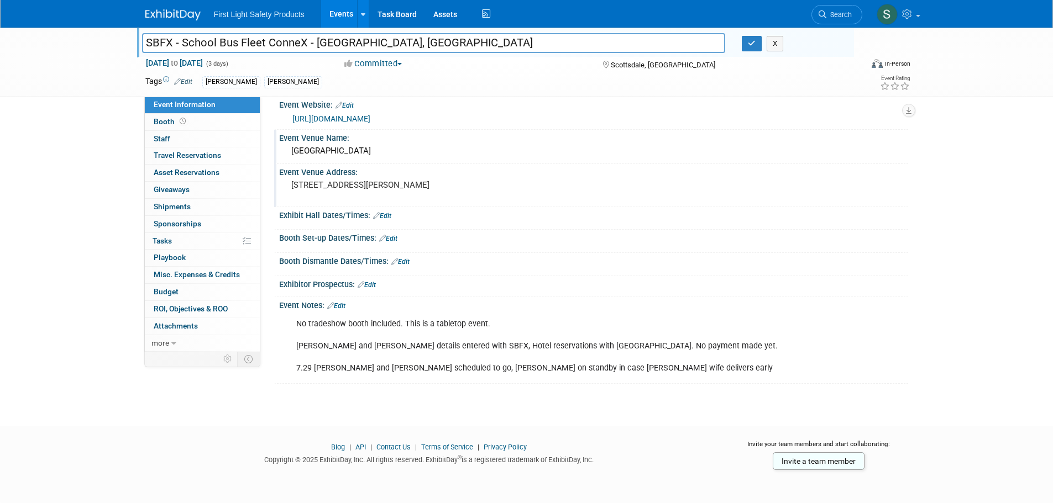
click at [601, 234] on div "Booth Set-up Dates/Times: Edit" at bounding box center [593, 237] width 629 height 14
click at [207, 127] on link "Booth" at bounding box center [202, 122] width 115 height 17
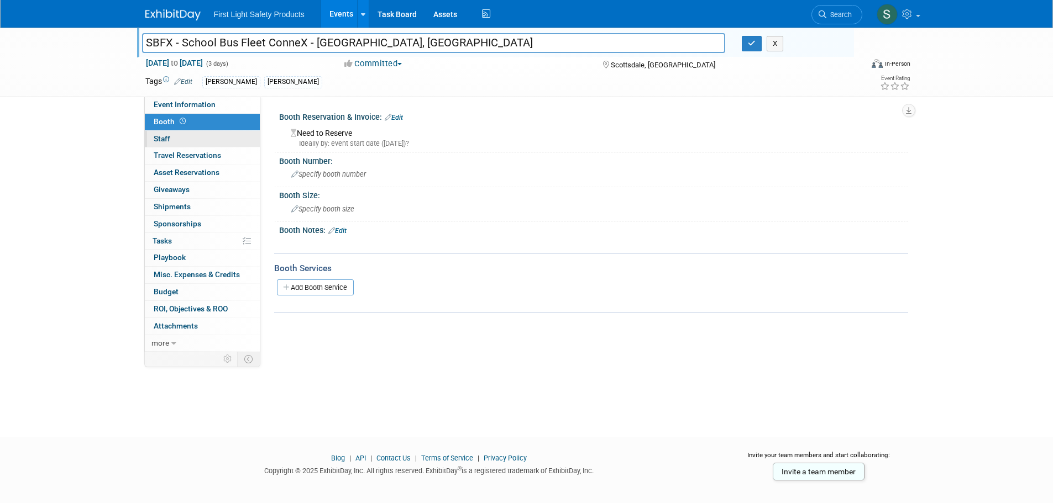
click at [206, 139] on link "0 Staff 0" at bounding box center [202, 139] width 115 height 17
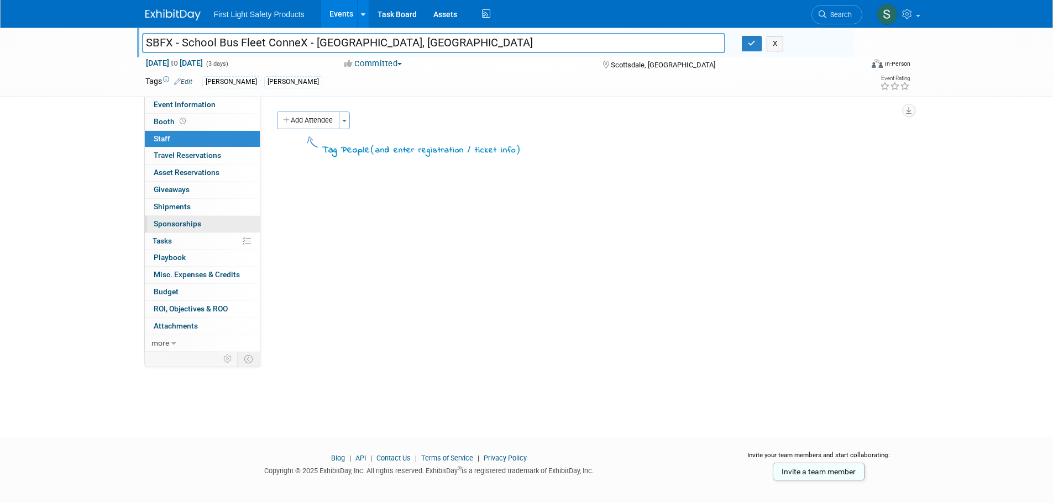
click at [174, 216] on link "0 Sponsorships 0" at bounding box center [202, 224] width 115 height 17
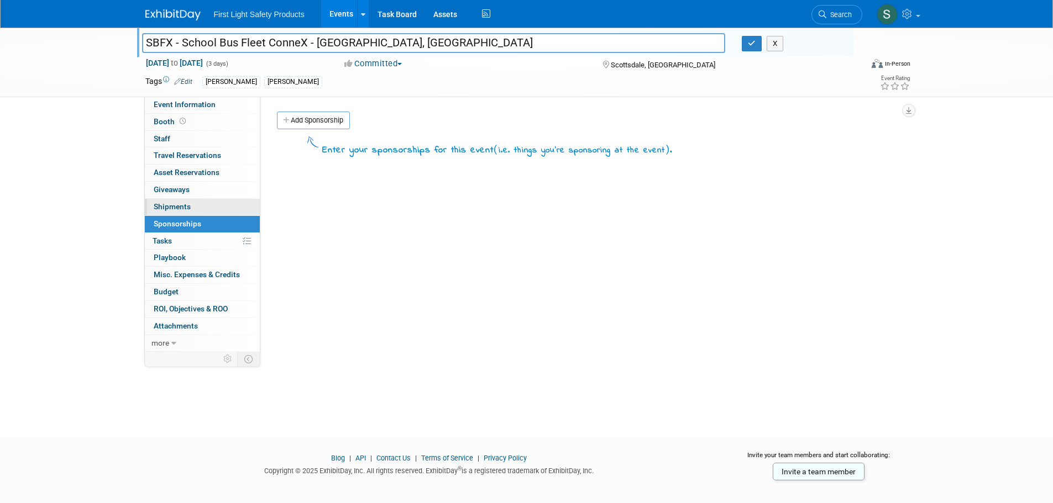
click at [193, 209] on link "0 Shipments 0" at bounding box center [202, 207] width 115 height 17
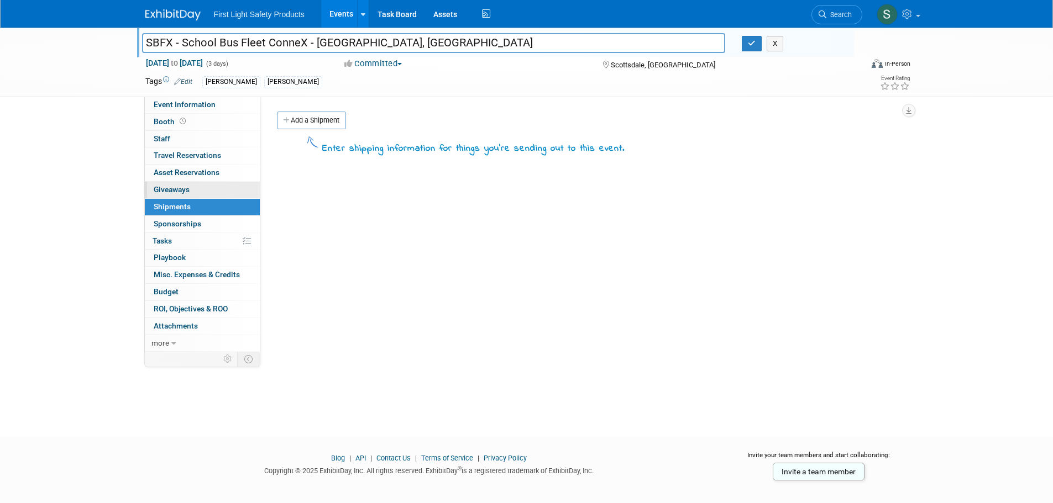
click at [204, 196] on link "0 Giveaways 0" at bounding box center [202, 190] width 115 height 17
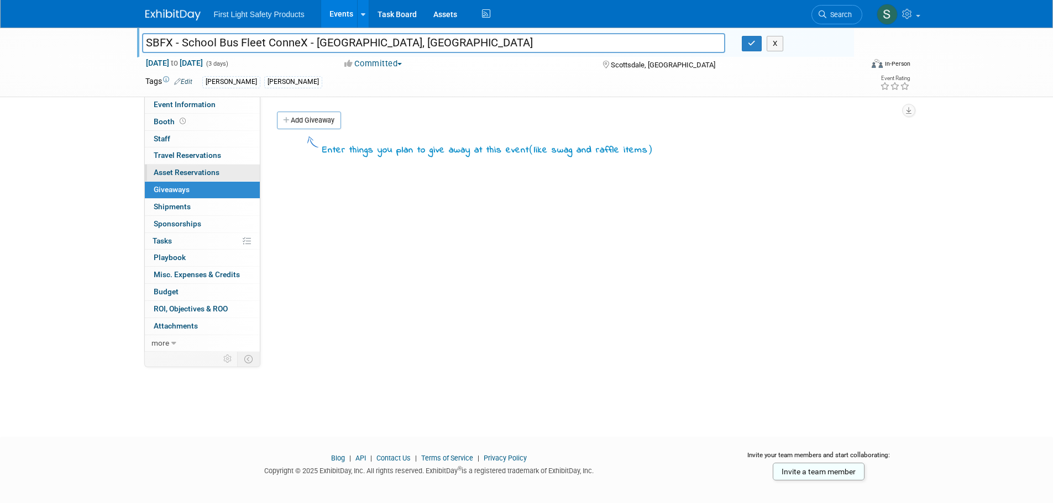
click at [217, 176] on span "Asset Reservations 0" at bounding box center [187, 172] width 66 height 9
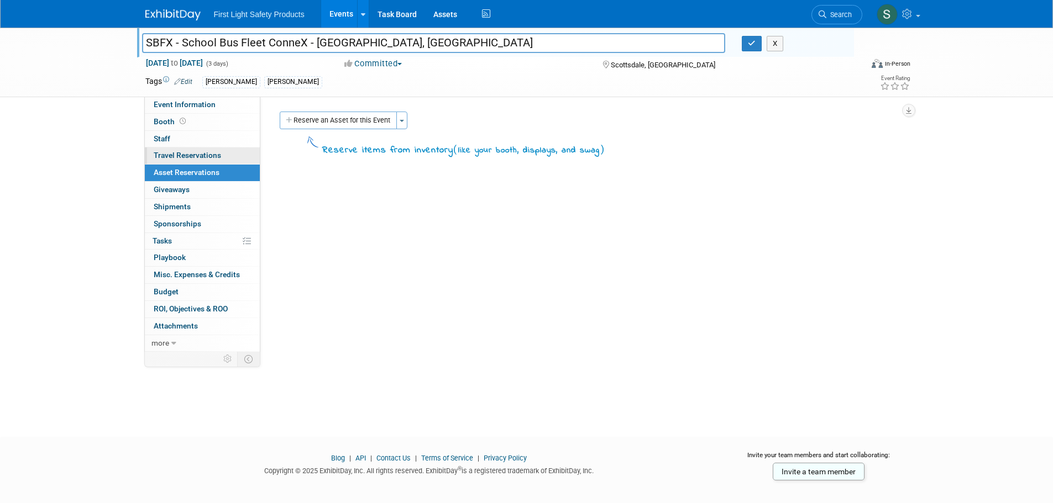
click at [215, 148] on link "0 Travel Reservations 0" at bounding box center [202, 156] width 115 height 17
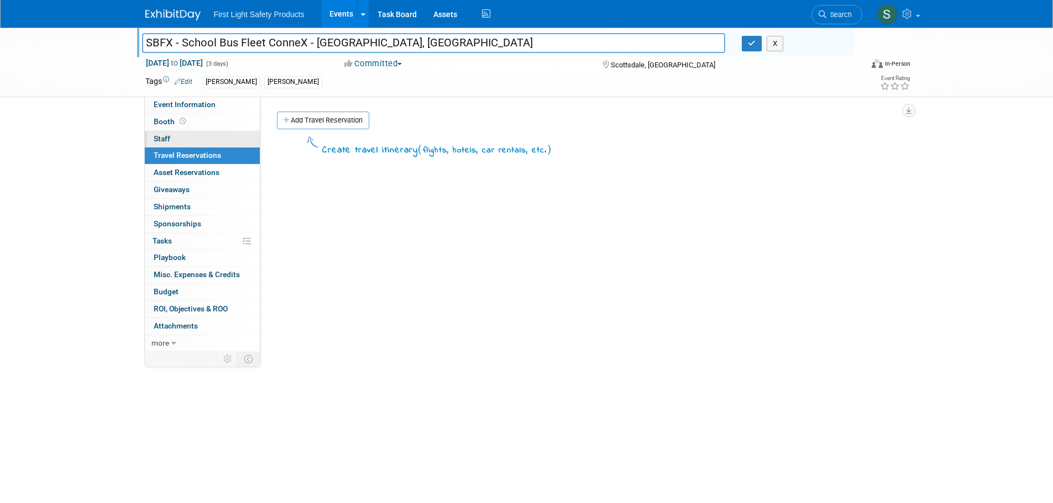
click at [206, 135] on link "0 Staff 0" at bounding box center [202, 139] width 115 height 17
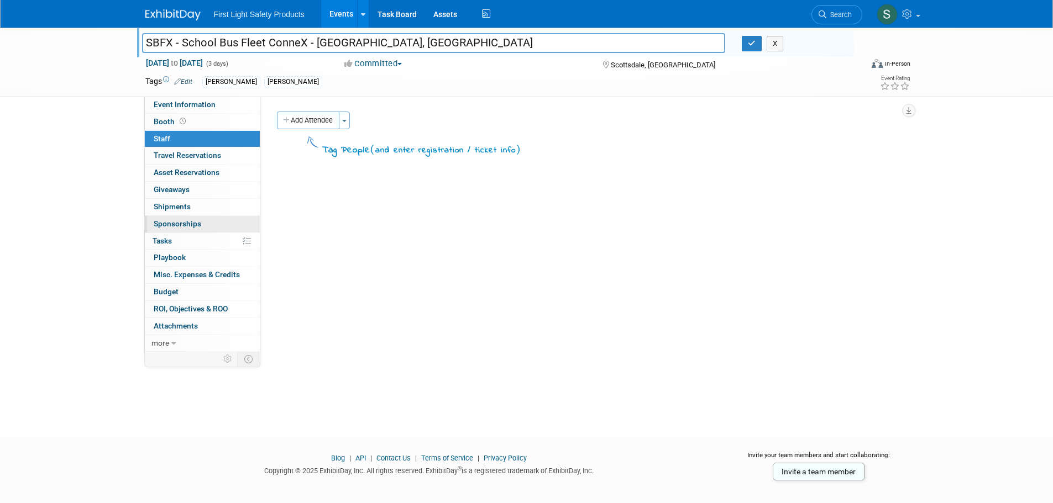
click at [218, 223] on link "0 Sponsorships 0" at bounding box center [202, 224] width 115 height 17
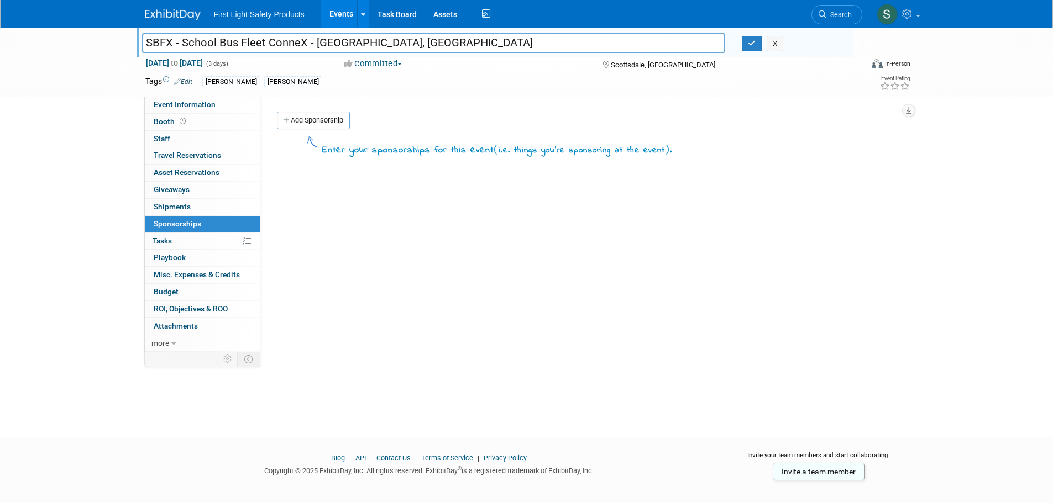
click at [192, 239] on link "0% Tasks 0%" at bounding box center [202, 241] width 115 height 17
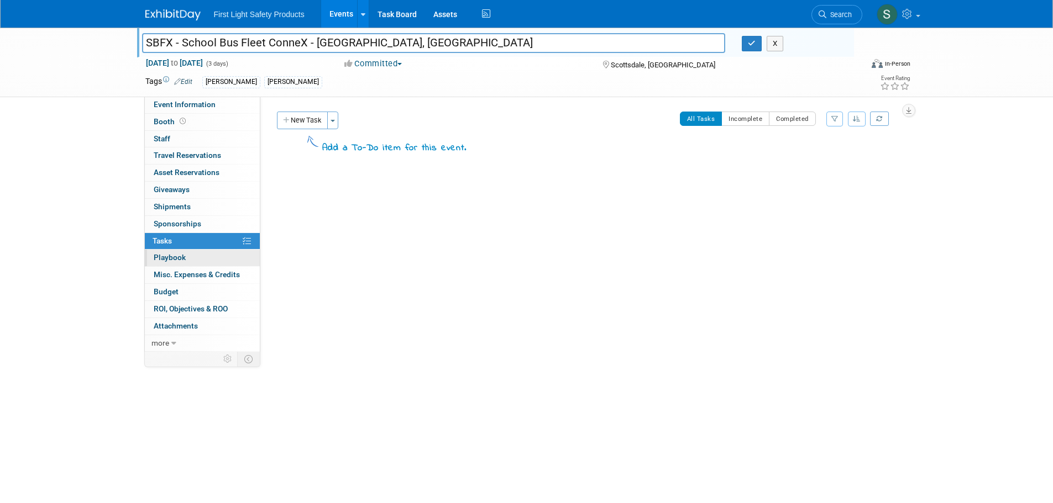
click at [202, 255] on link "0 Playbook 0" at bounding box center [202, 258] width 115 height 17
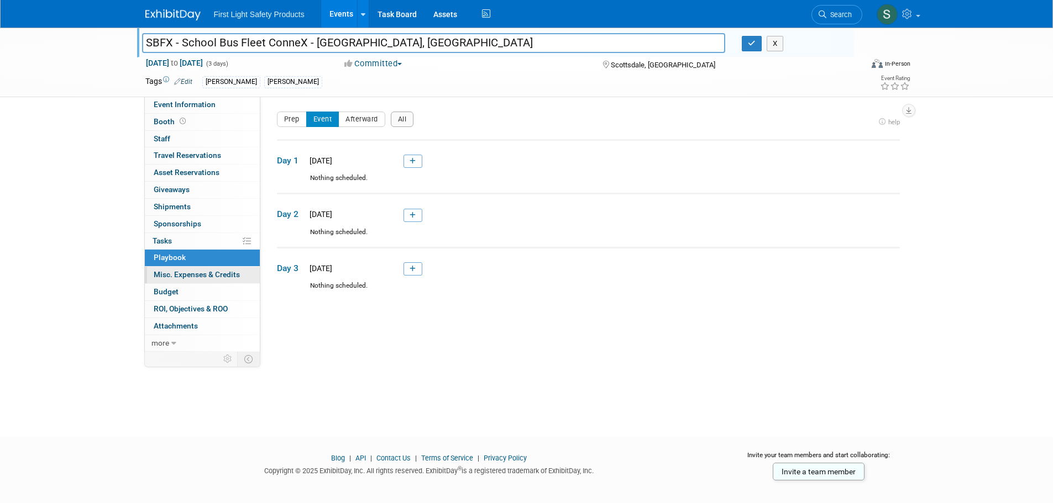
click at [210, 268] on link "0 Misc. Expenses & Credits 0" at bounding box center [202, 275] width 115 height 17
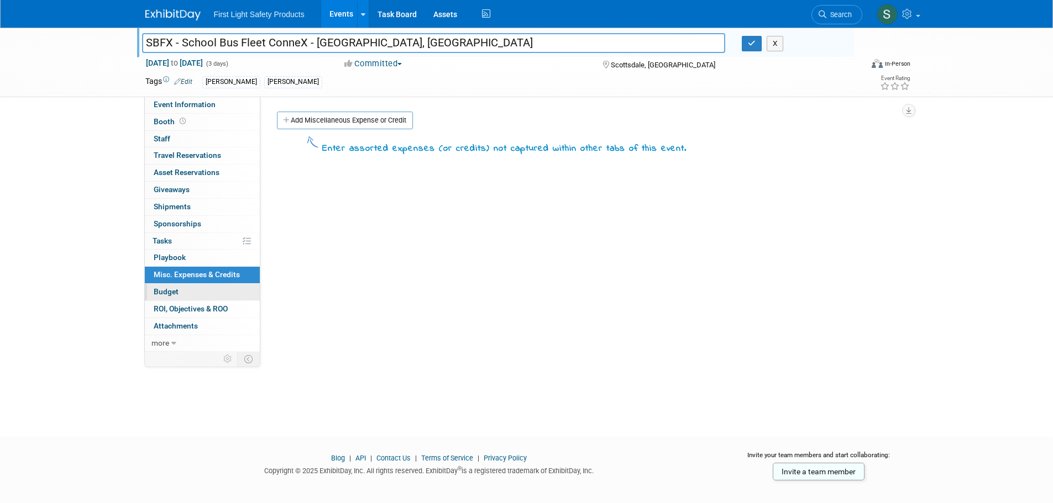
click at [200, 291] on link "Budget" at bounding box center [202, 292] width 115 height 17
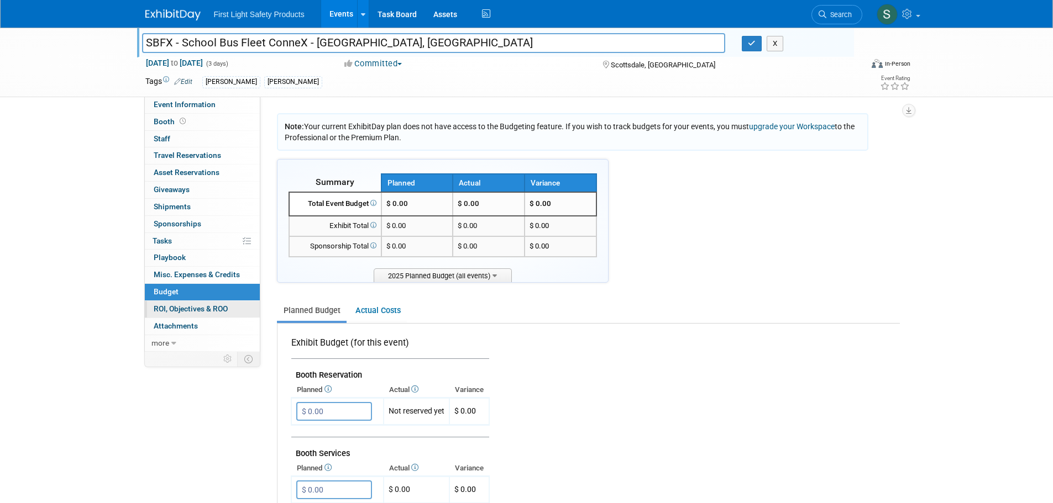
click at [203, 304] on span "ROI, Objectives & ROO 0" at bounding box center [191, 308] width 74 height 9
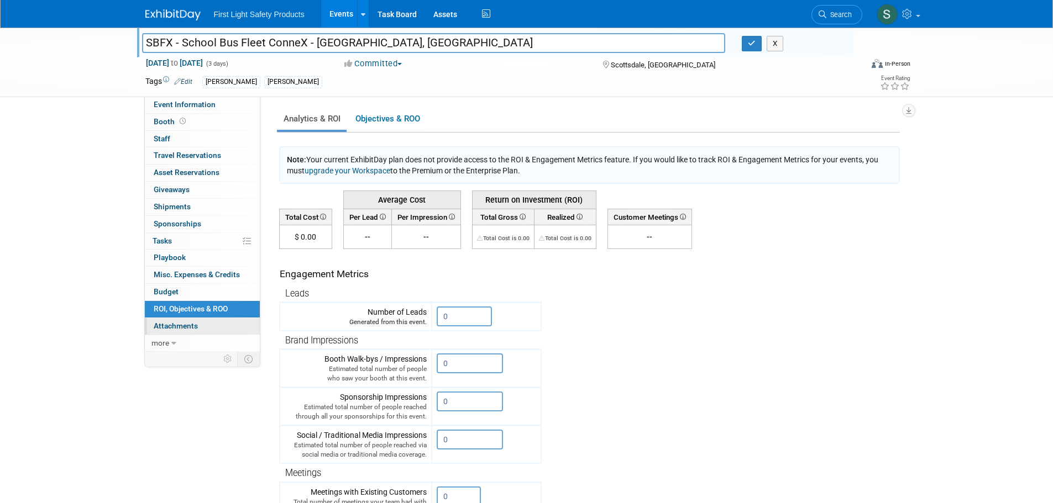
click at [199, 327] on link "0 Attachments 0" at bounding box center [202, 326] width 115 height 17
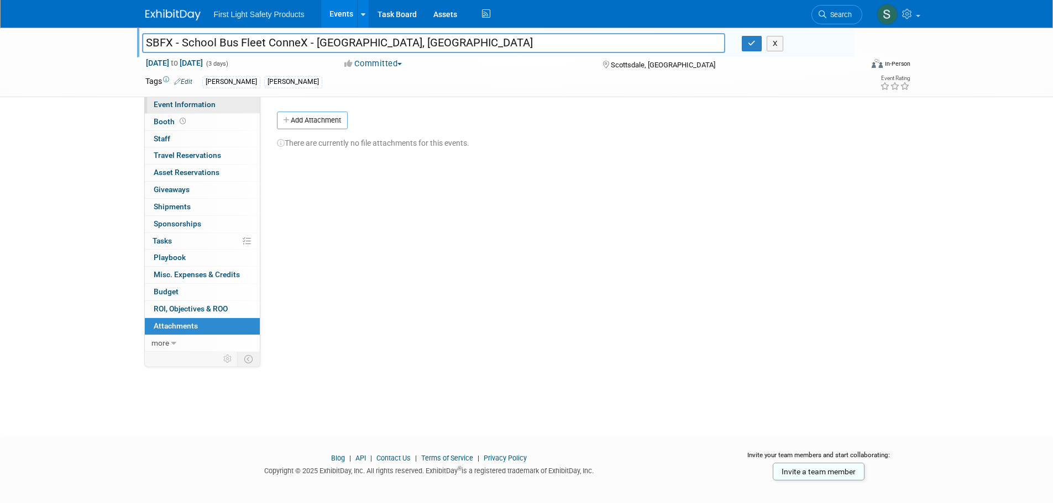
click at [200, 109] on link "Event Information" at bounding box center [202, 105] width 115 height 17
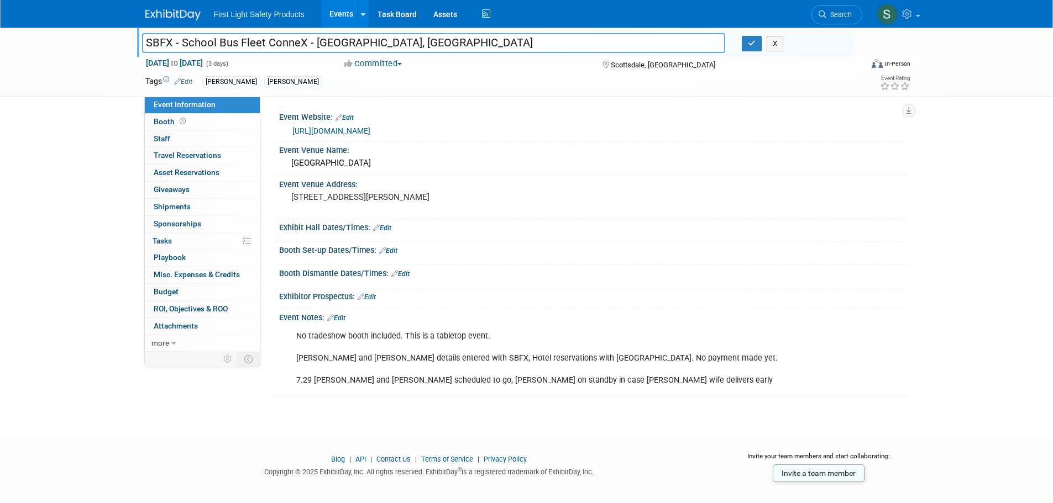
click at [353, 414] on div "SBFX - School Bus Fleet ConneX - Scottsdale, AZ SBFX - School Bus Fleet ConneX …" at bounding box center [526, 223] width 1053 height 391
click at [358, 133] on link "https://www.schoolbusfleetconnex.com/" at bounding box center [331, 131] width 78 height 9
click at [174, 12] on img at bounding box center [172, 14] width 55 height 11
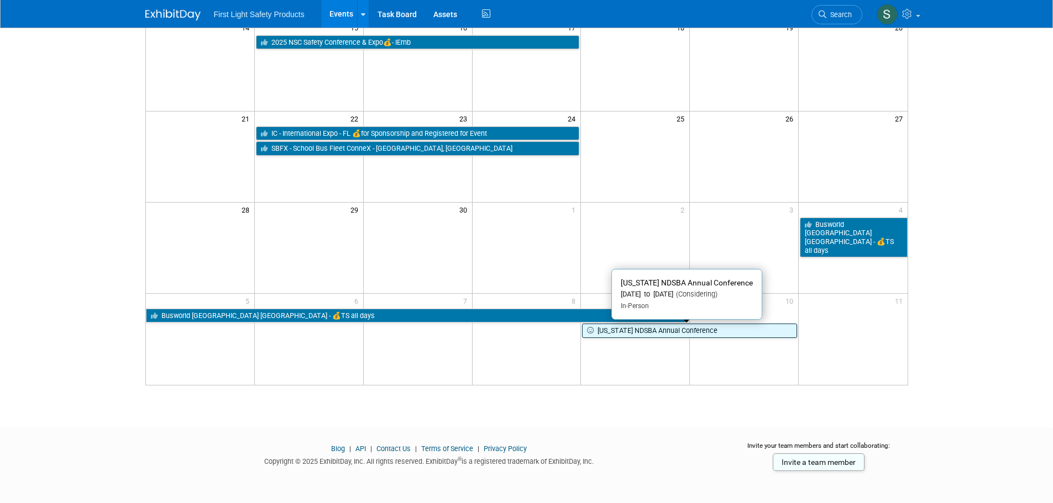
scroll to position [287, 0]
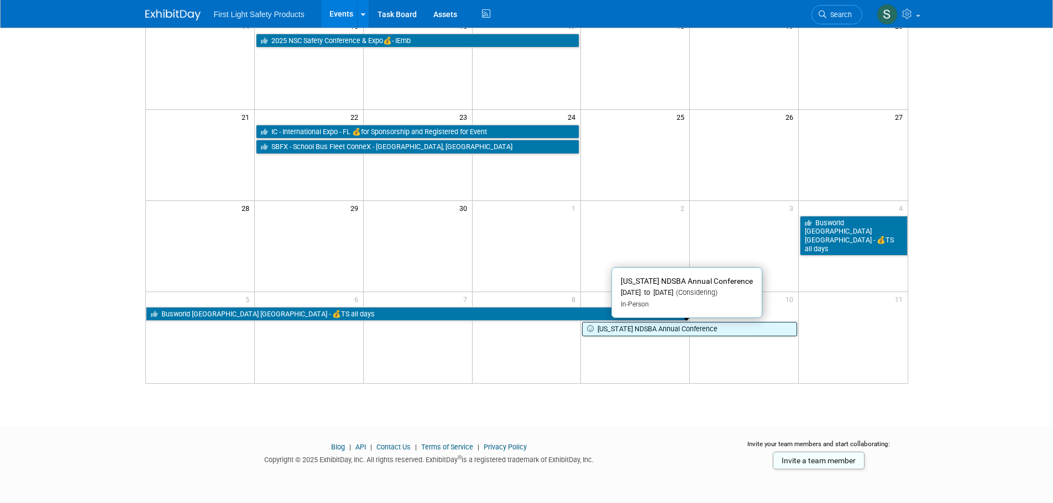
click at [632, 332] on link "[US_STATE] NDSBA Annual Conference" at bounding box center [689, 329] width 215 height 14
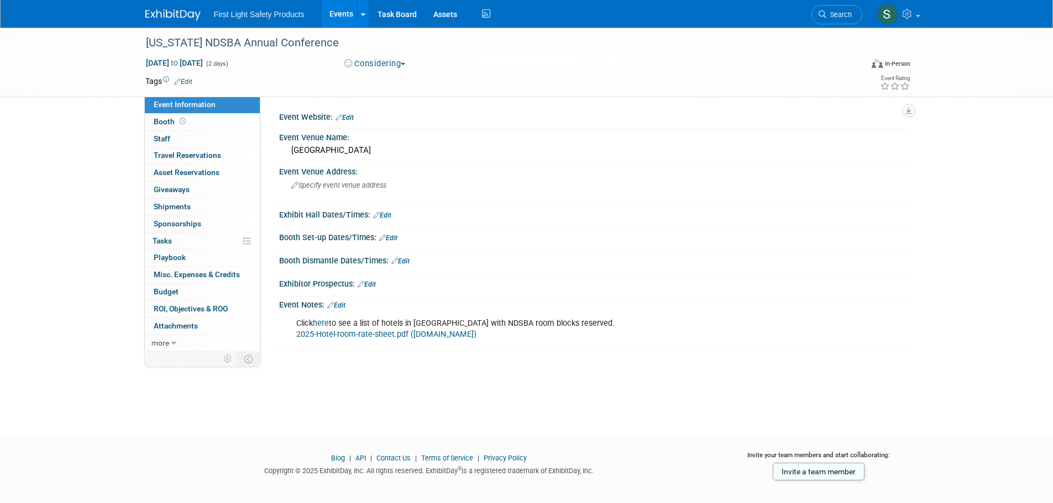
click at [82, 335] on div "[US_STATE] NDSBA Annual Conference [DATE] to [DATE] (2 days) [DATE] to [DATE] C…" at bounding box center [526, 223] width 1053 height 390
click at [405, 64] on span "button" at bounding box center [403, 64] width 4 height 2
click at [98, 191] on div "[US_STATE] NDSBA Annual Conference [DATE] to [DATE] (2 days) [DATE] to [DATE] C…" at bounding box center [526, 223] width 1053 height 390
click at [597, 220] on div "Save Changes Cancel" at bounding box center [593, 222] width 629 height 7
click at [342, 17] on link "Events" at bounding box center [341, 14] width 40 height 28
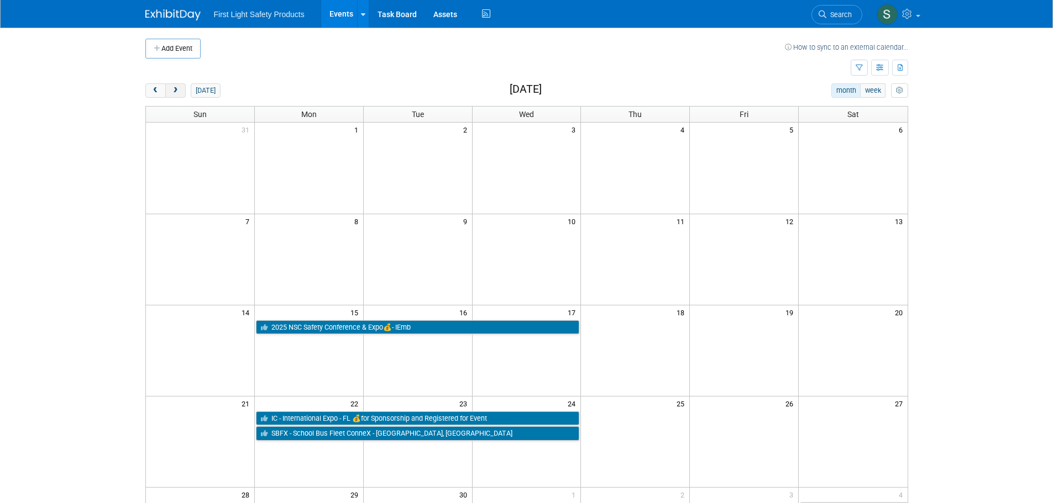
click at [173, 93] on span "next" at bounding box center [175, 90] width 8 height 7
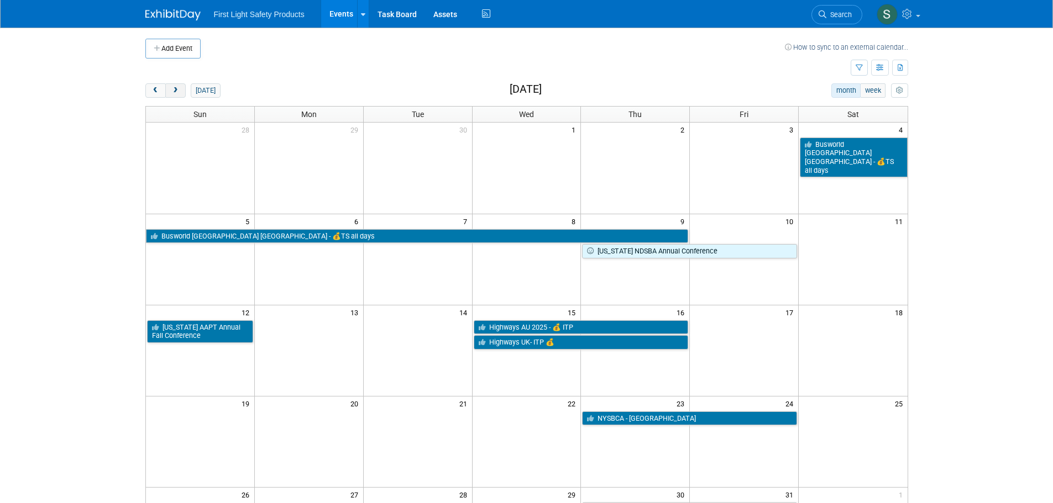
click at [173, 93] on span "next" at bounding box center [175, 90] width 8 height 7
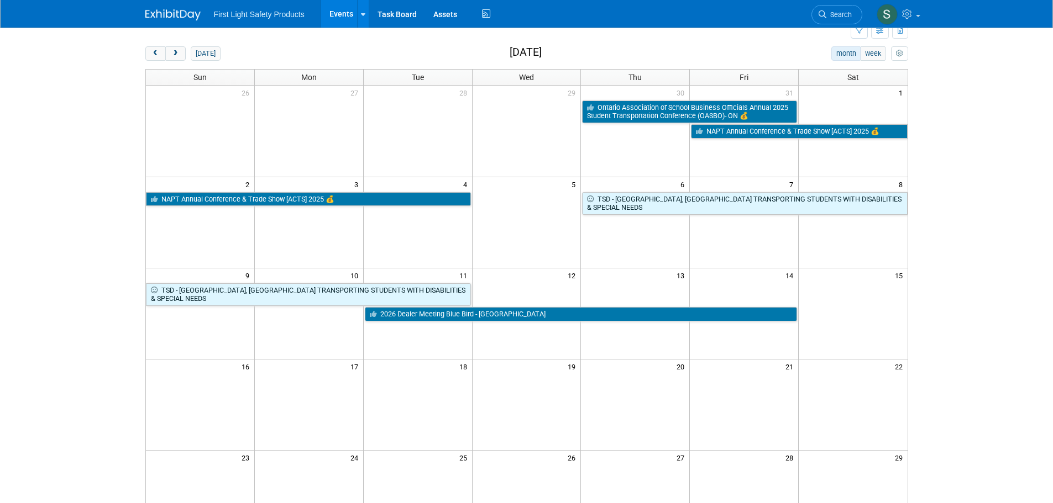
scroll to position [111, 0]
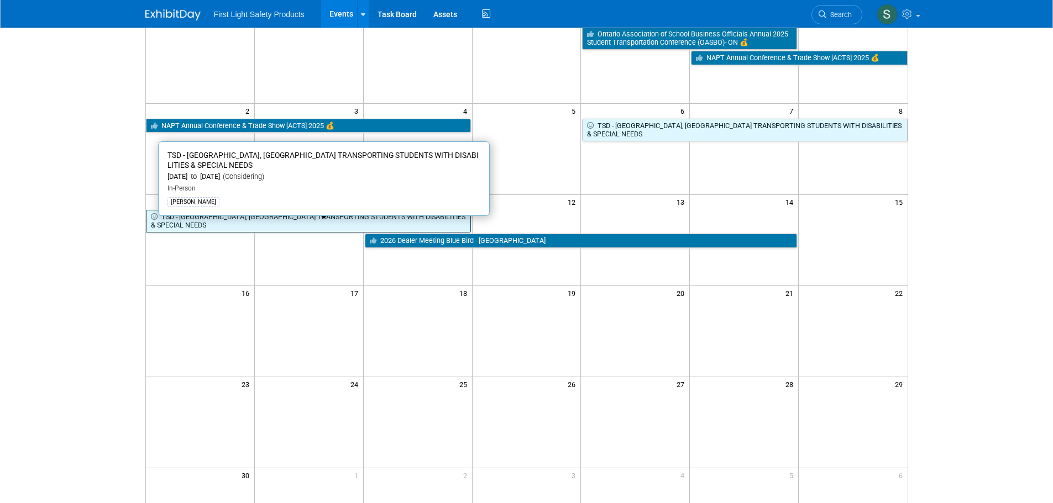
click at [321, 217] on link "TSD - [GEOGRAPHIC_DATA], [GEOGRAPHIC_DATA] TRANSPORTING STUDENTS WITH DISABILIT…" at bounding box center [308, 221] width 325 height 23
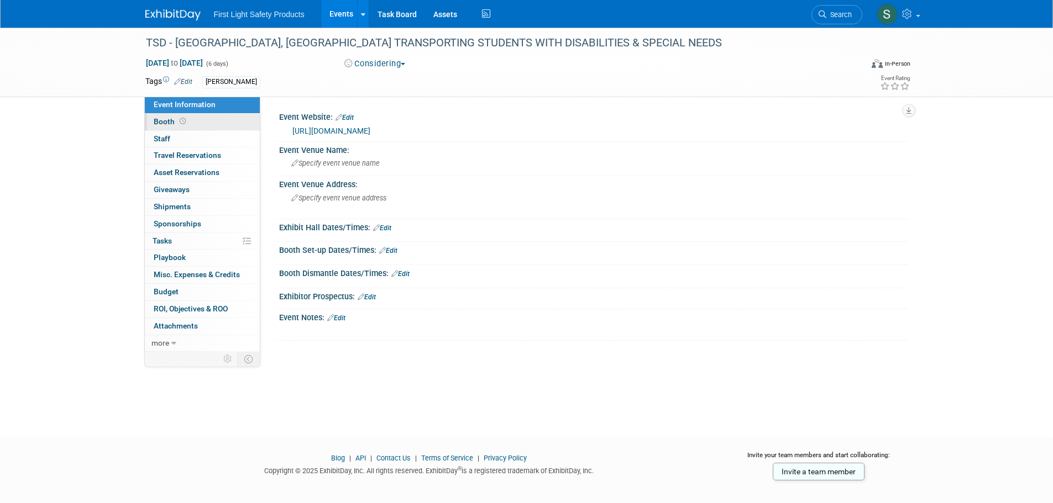
click at [199, 120] on link "Booth" at bounding box center [202, 122] width 115 height 17
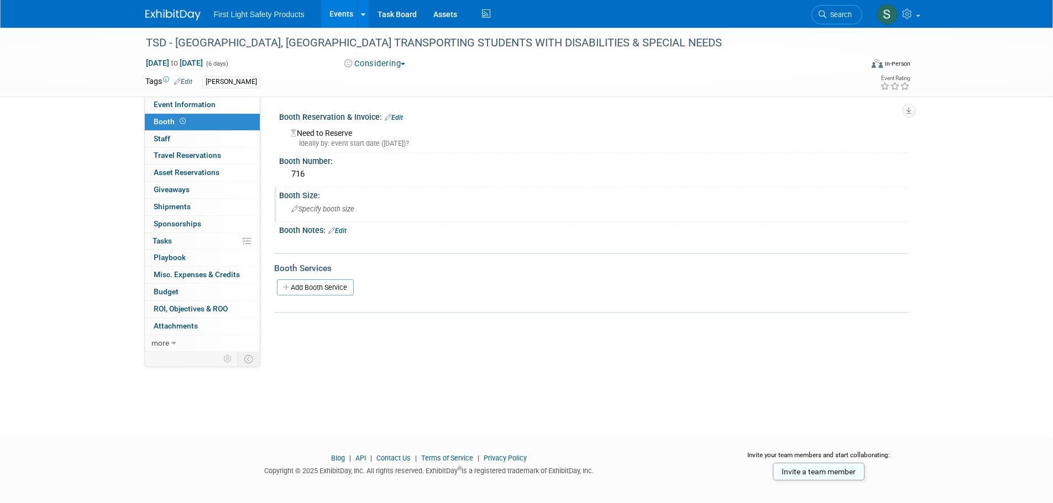
click at [333, 211] on span "Specify booth size" at bounding box center [322, 209] width 63 height 8
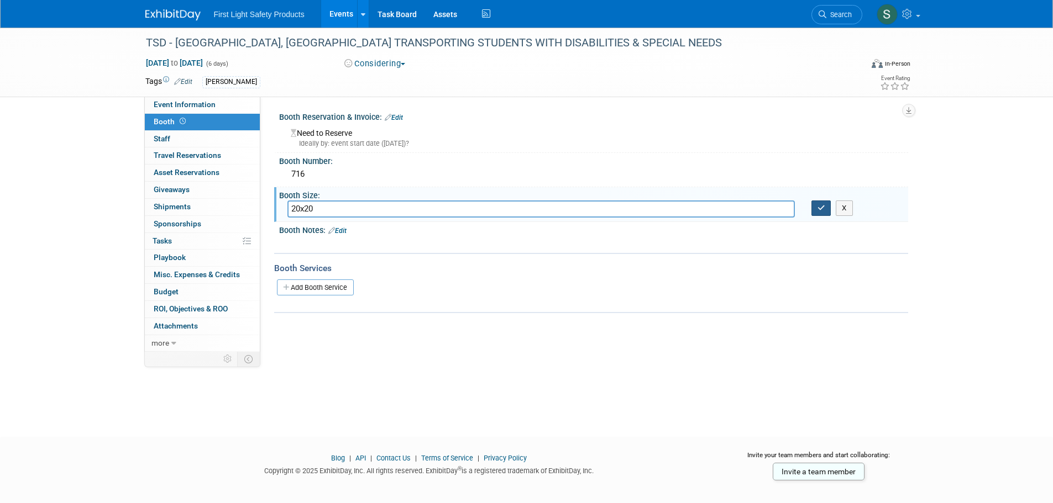
type input "20x20"
click at [824, 208] on icon "button" at bounding box center [821, 207] width 8 height 7
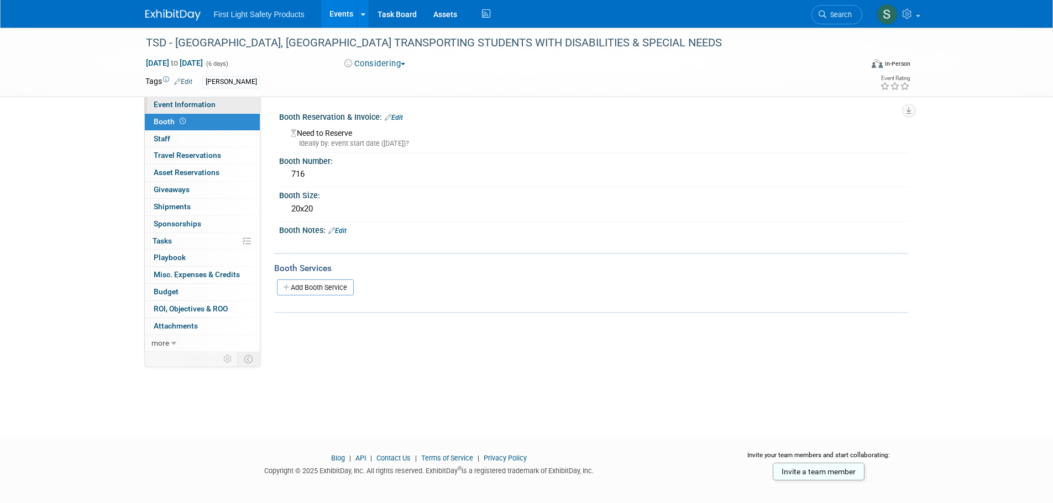
click at [195, 104] on span "Event Information" at bounding box center [185, 104] width 62 height 9
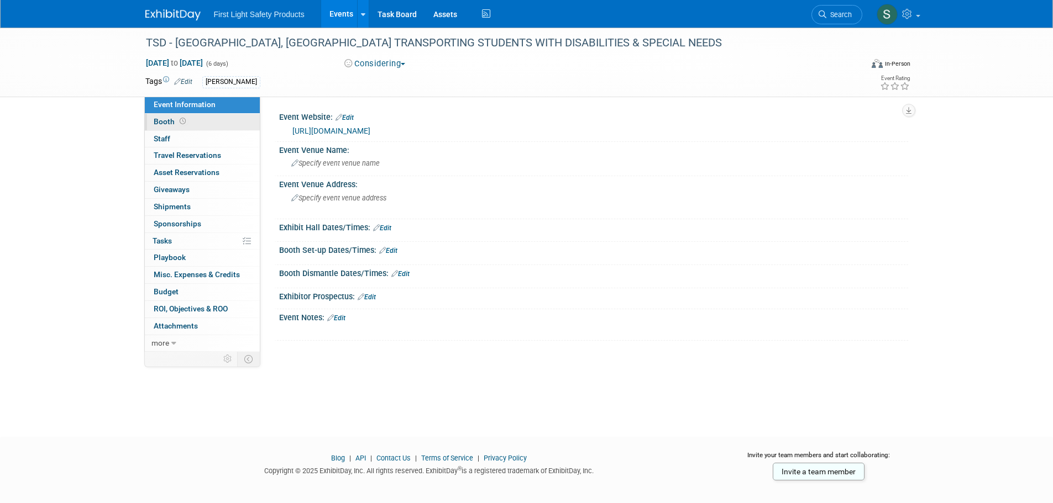
click at [206, 122] on link "Booth" at bounding box center [202, 122] width 115 height 17
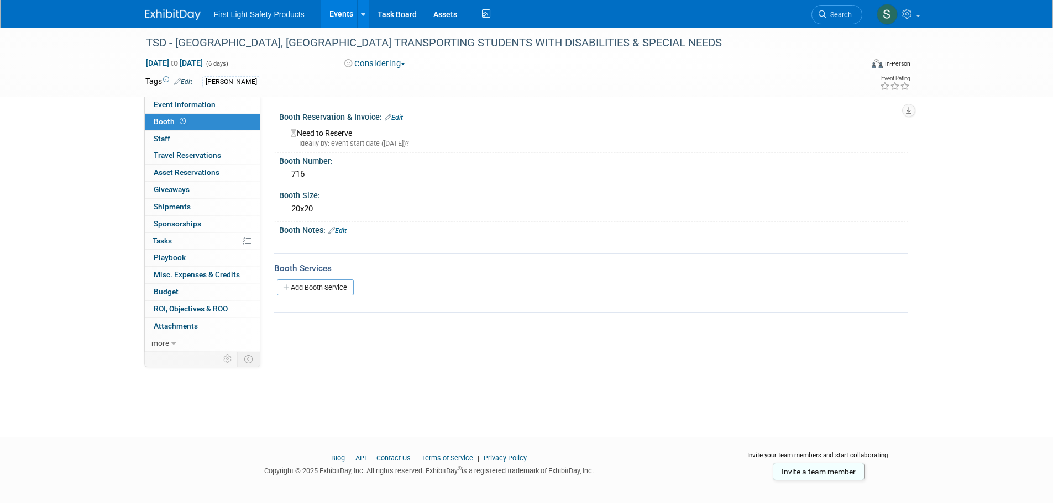
click at [390, 144] on div "Ideally by: event start date ([DATE])?" at bounding box center [595, 144] width 609 height 10
click at [428, 127] on div "Need to Reserve Ideally by: event start date ([DATE])?" at bounding box center [593, 137] width 612 height 24
click at [395, 119] on link "Edit" at bounding box center [394, 118] width 18 height 8
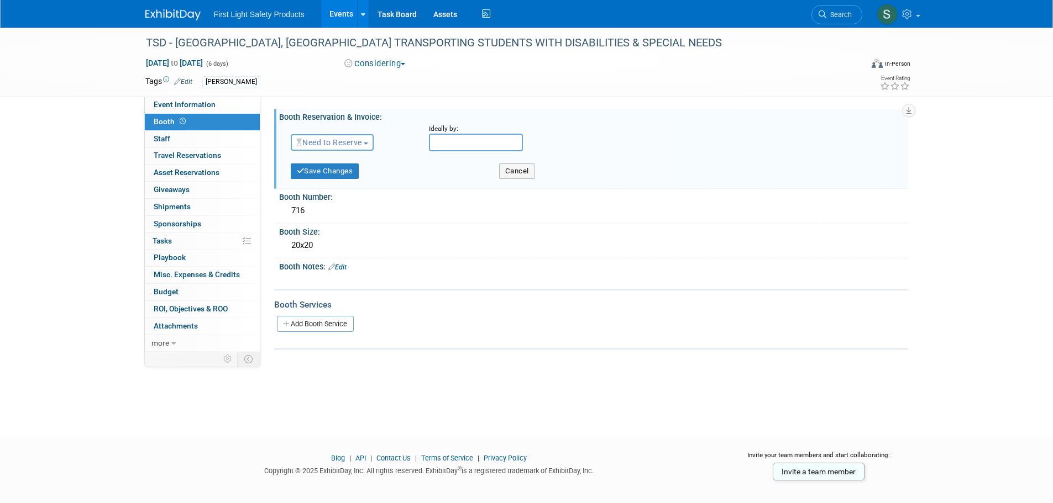
click at [354, 141] on span "Need to Reserve" at bounding box center [329, 142] width 66 height 9
click at [364, 179] on link "Reserved" at bounding box center [350, 176] width 118 height 15
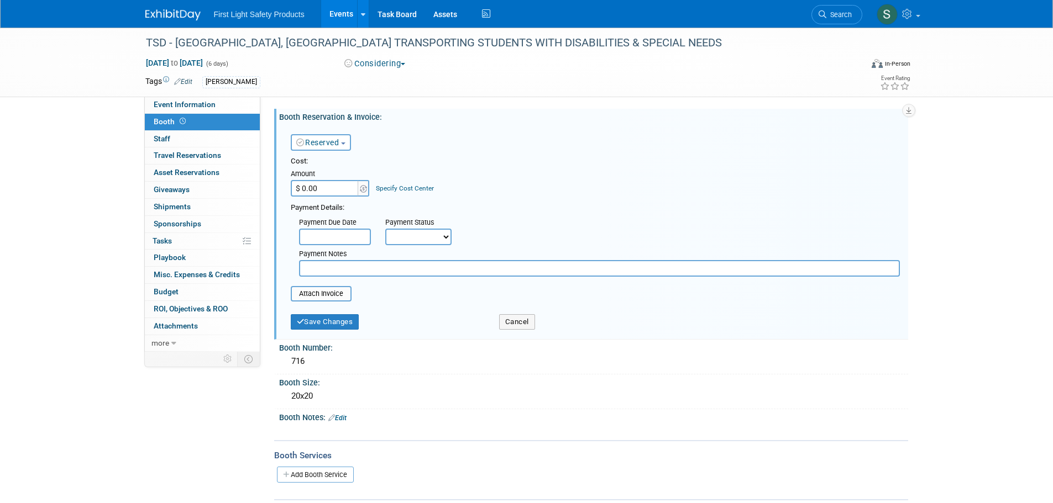
click at [338, 187] on input "$ 0.00" at bounding box center [325, 188] width 69 height 17
click at [510, 167] on div "Cost:" at bounding box center [595, 161] width 609 height 10
click at [317, 321] on button "Save Changes" at bounding box center [325, 321] width 69 height 15
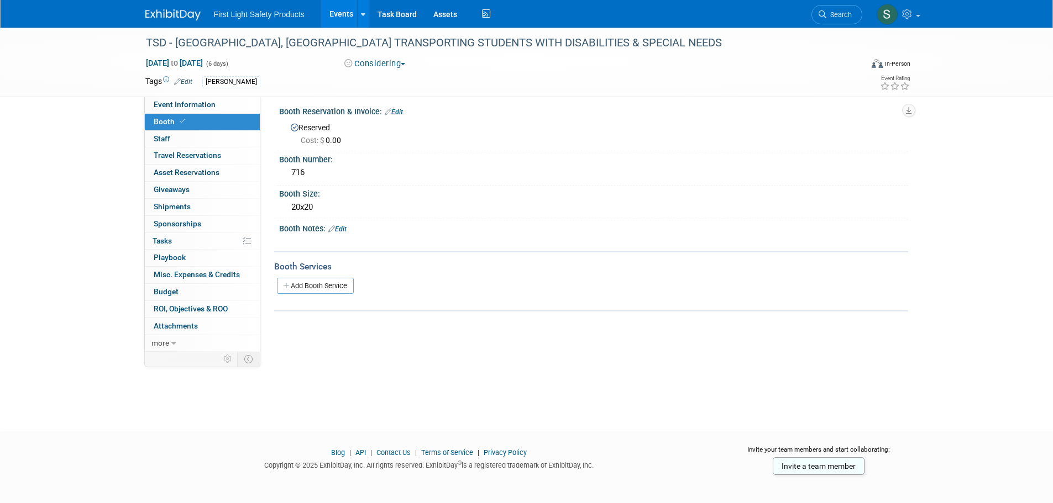
scroll to position [11, 0]
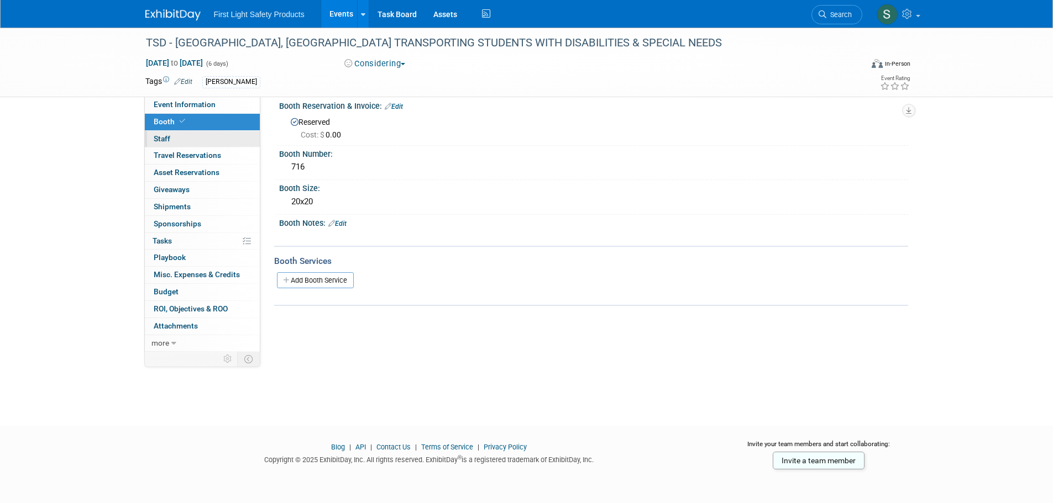
click at [190, 139] on link "0 Staff 0" at bounding box center [202, 139] width 115 height 17
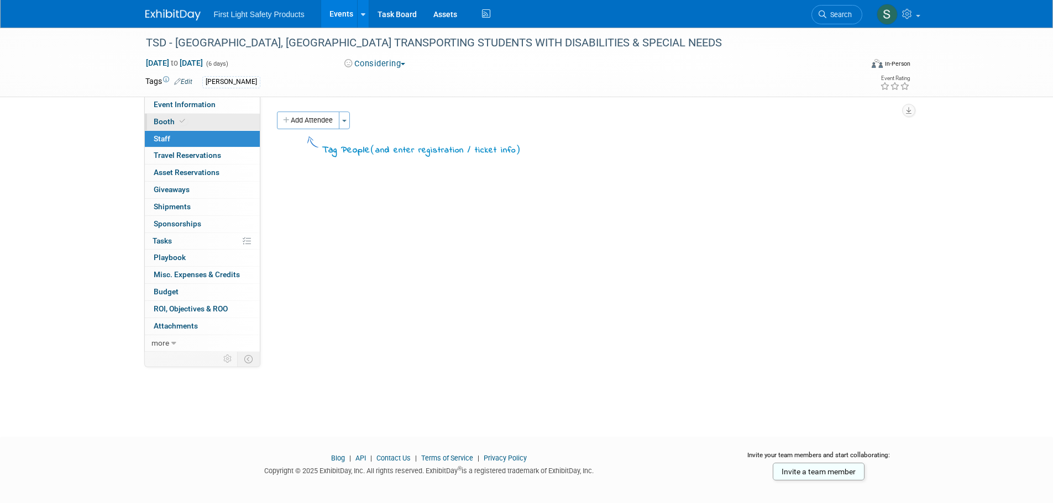
click at [197, 122] on link "Booth" at bounding box center [202, 122] width 115 height 17
